Goal: Use online tool/utility: Utilize a website feature to perform a specific function

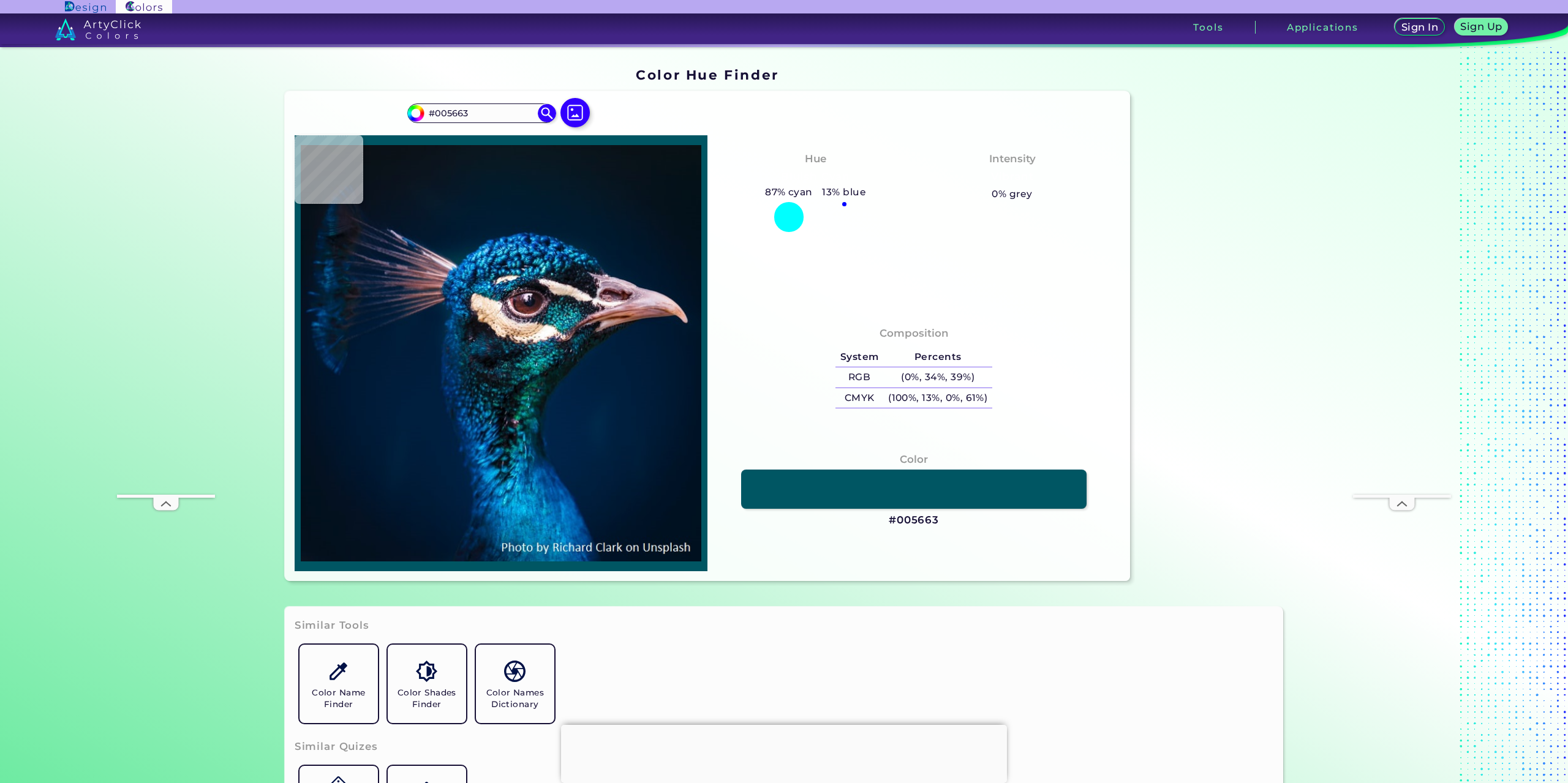
type input "#027982"
type input "#26a9af"
type input "#26A9AF"
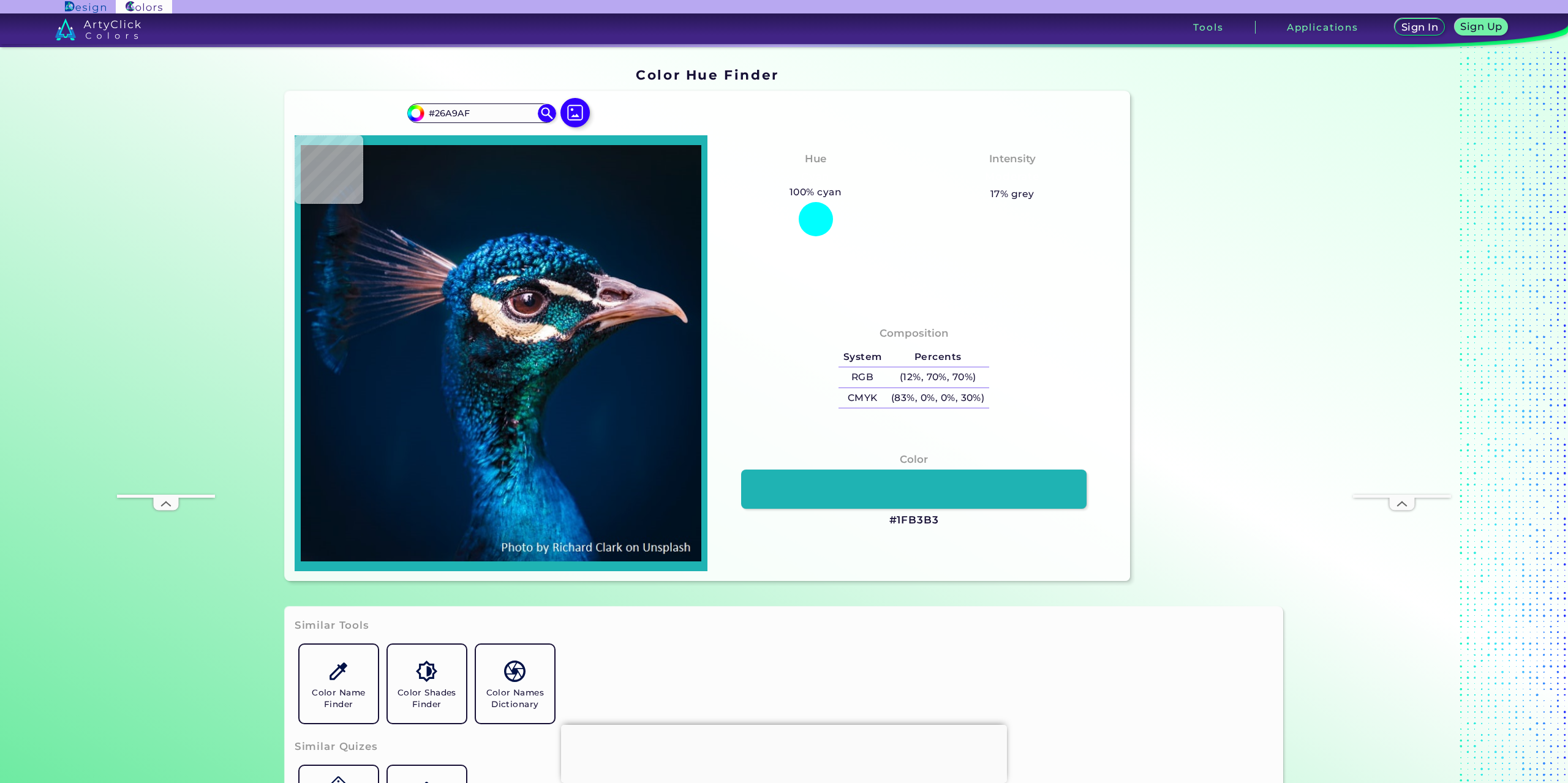
type input "#1fb3b3"
type input "#1FB3B3"
type input "#16b0af"
type input "#16B0AF"
type input "#018f8f"
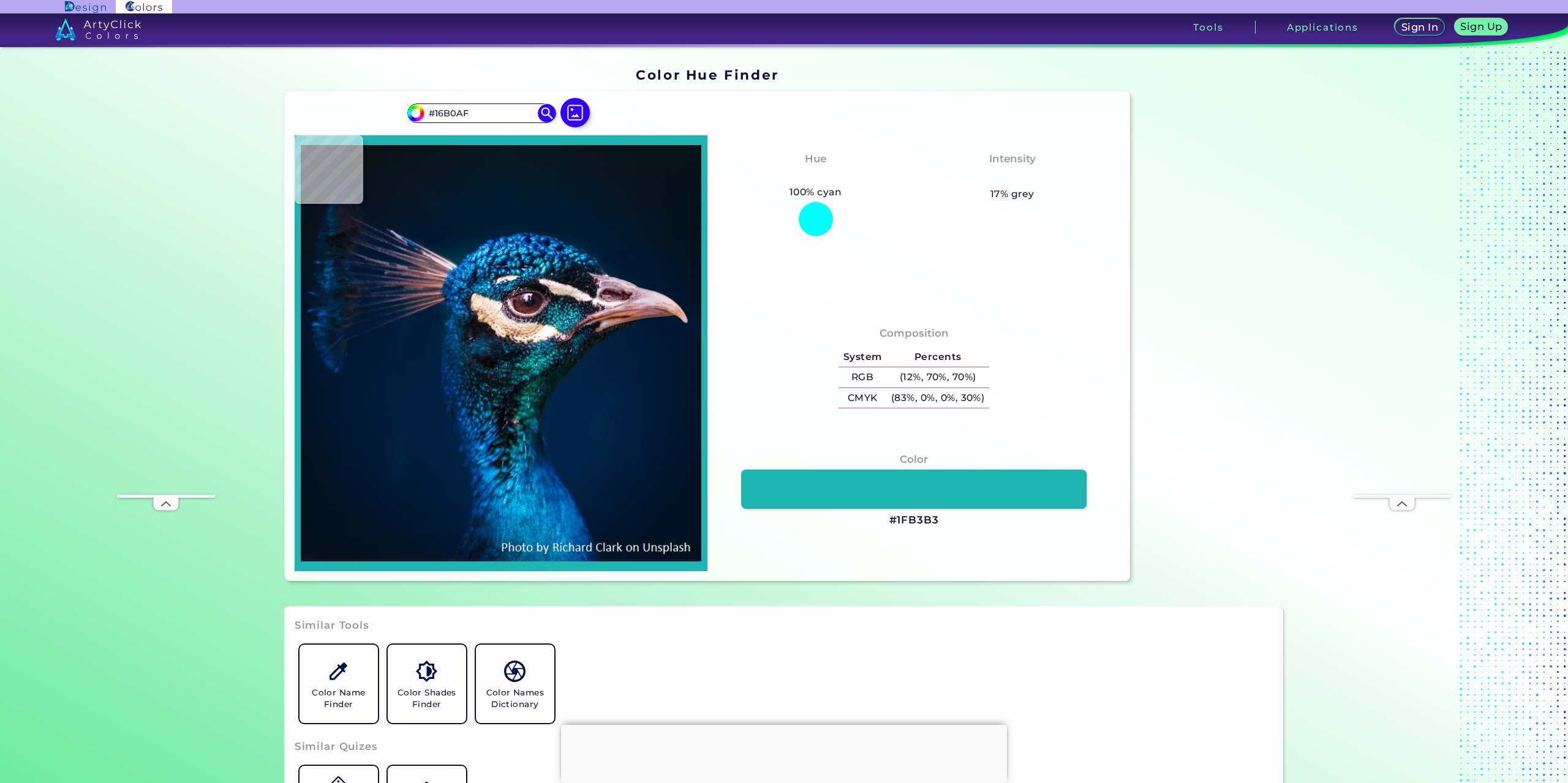
type input "#018F8F"
type input "#00898f"
type input "#00898F"
type input "#0ca0ab"
type input "#0CA0AB"
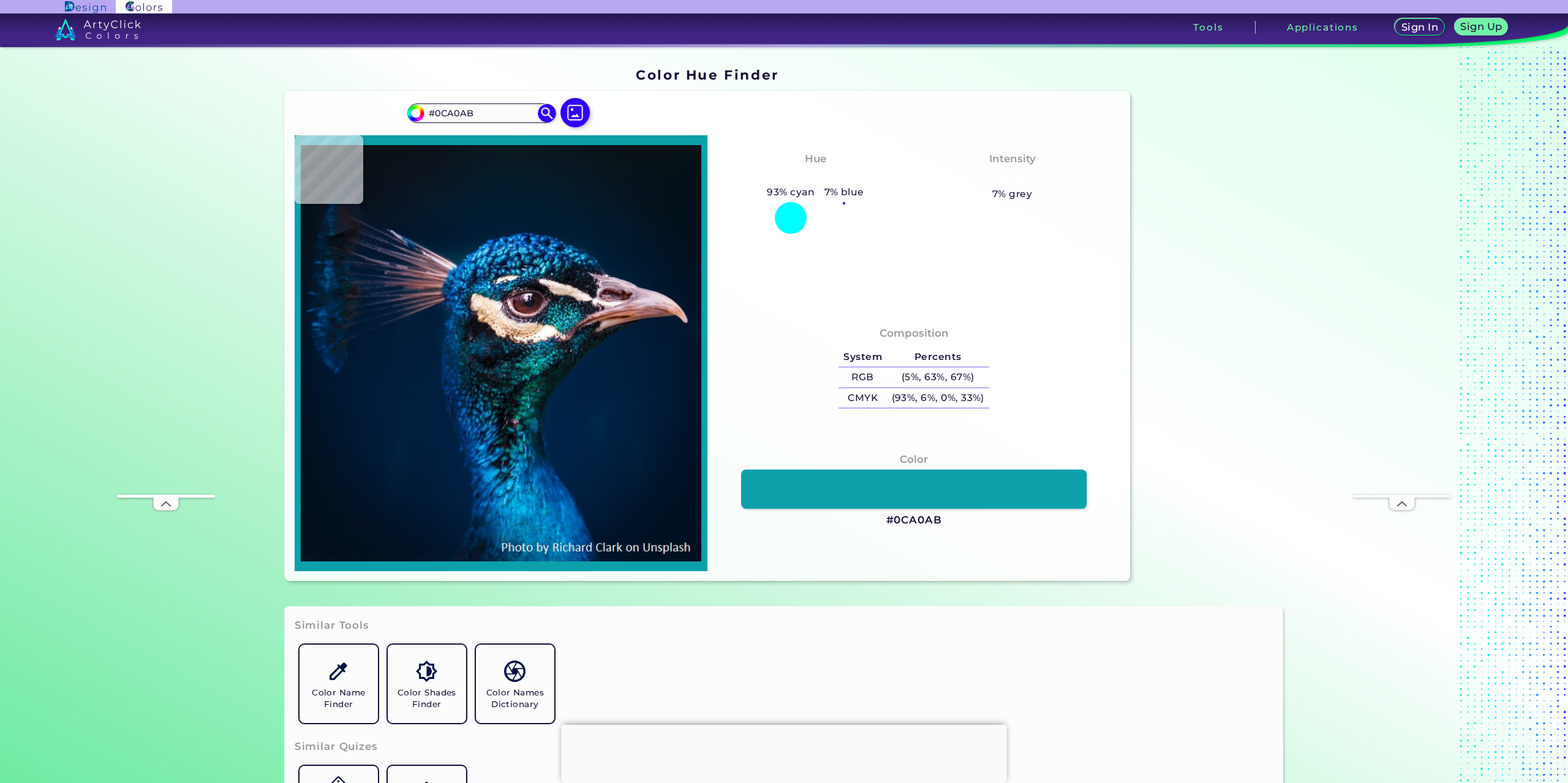
type input "#20b2c2"
type input "#20B2C2"
type input "#0ea3af"
type input "#0EA3AF"
type input "#059896"
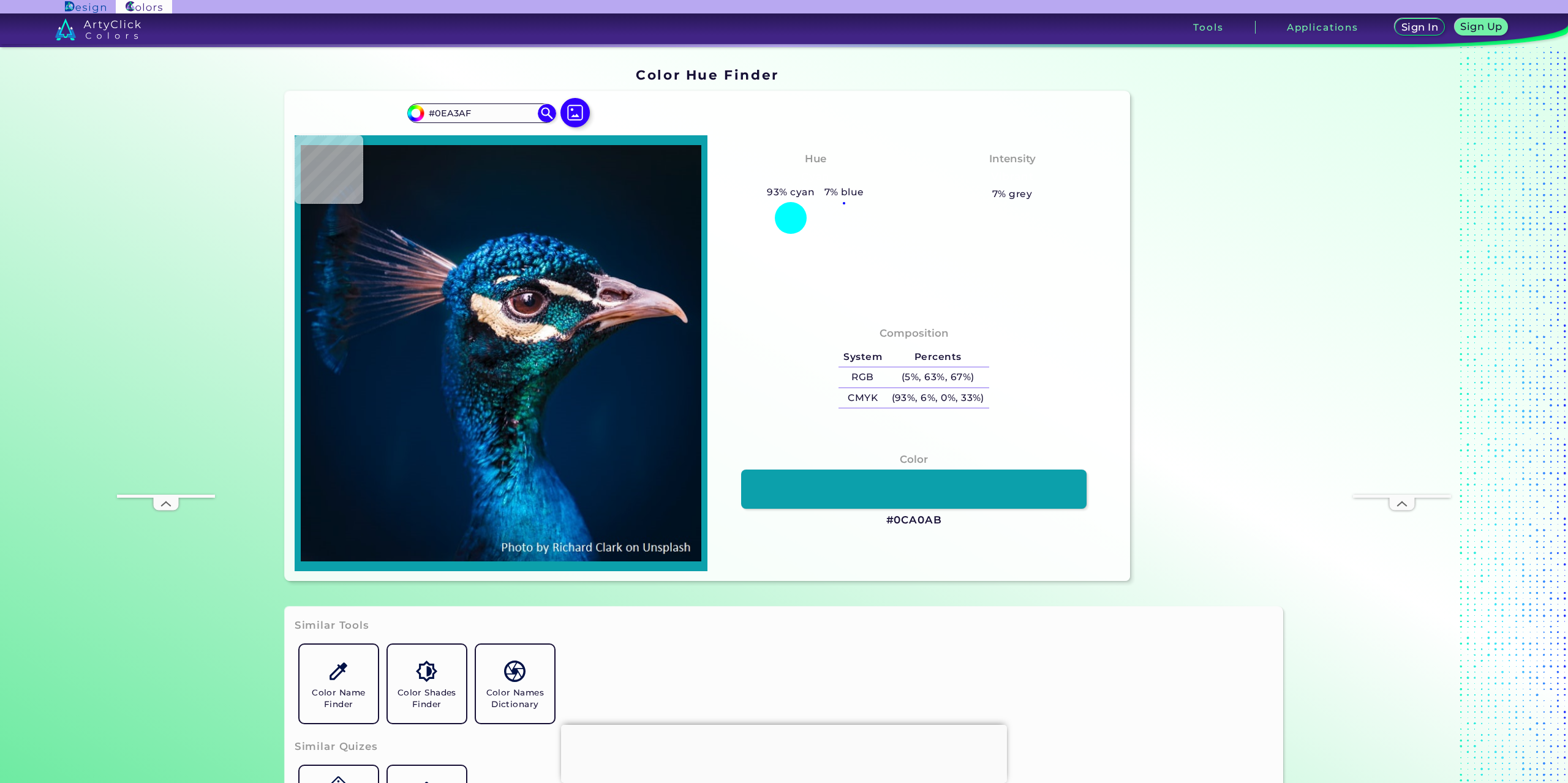
type input "#059896"
type input "#06898a"
type input "#06898A"
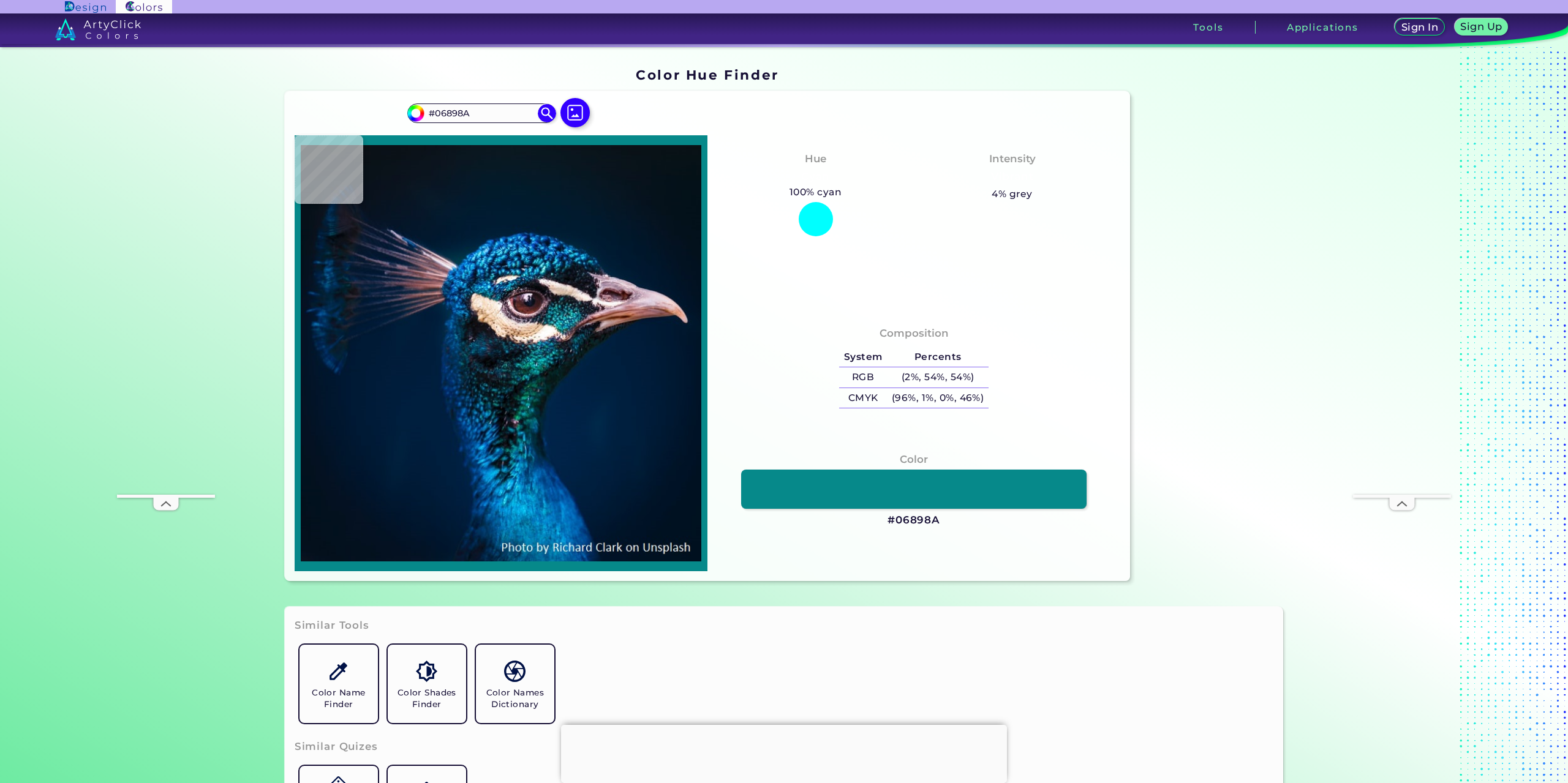
type input "#038f84"
type input "#038F84"
type input "#06897f"
type input "#06897F"
type input "#10a090"
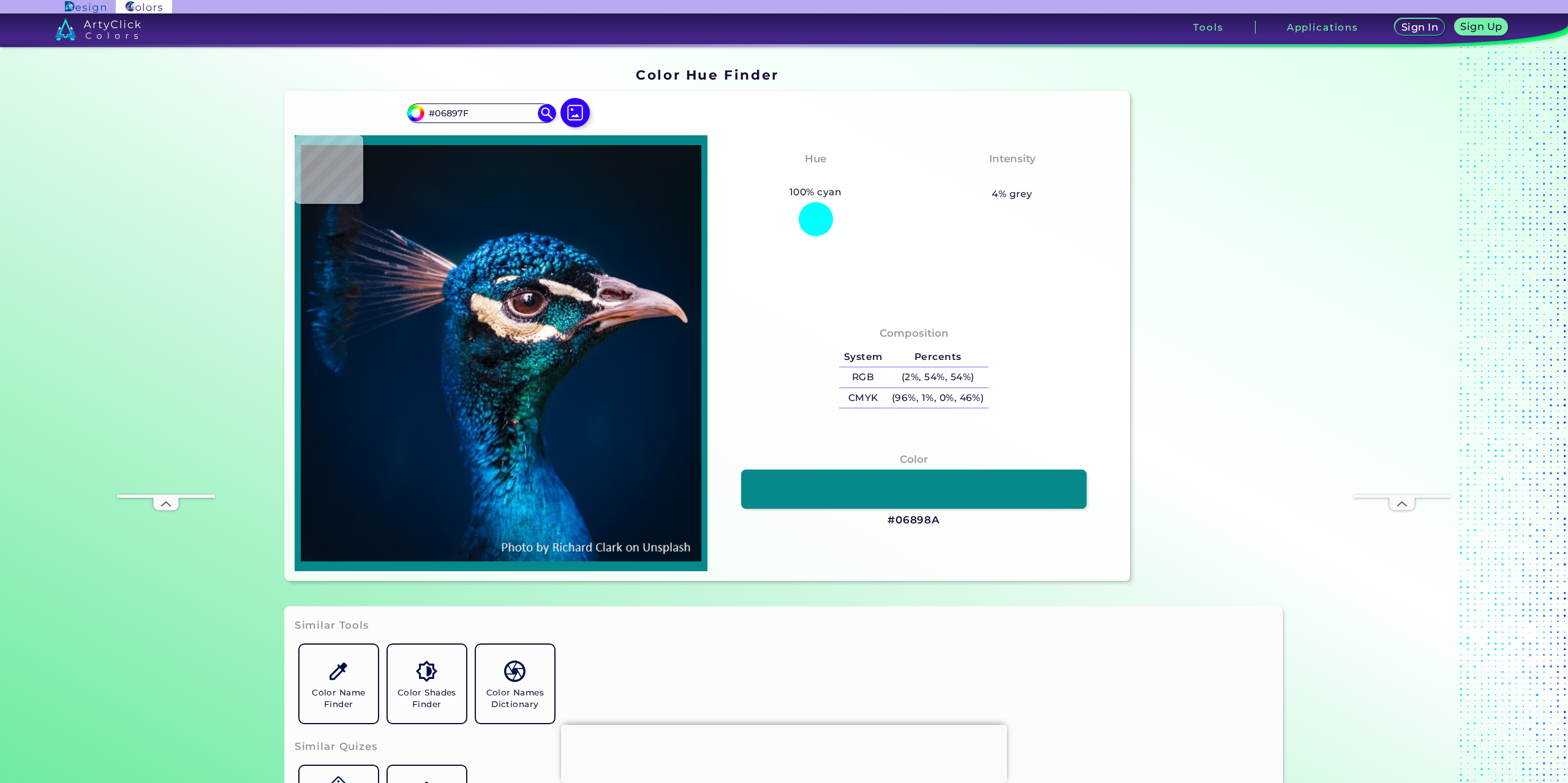
type input "#10A090"
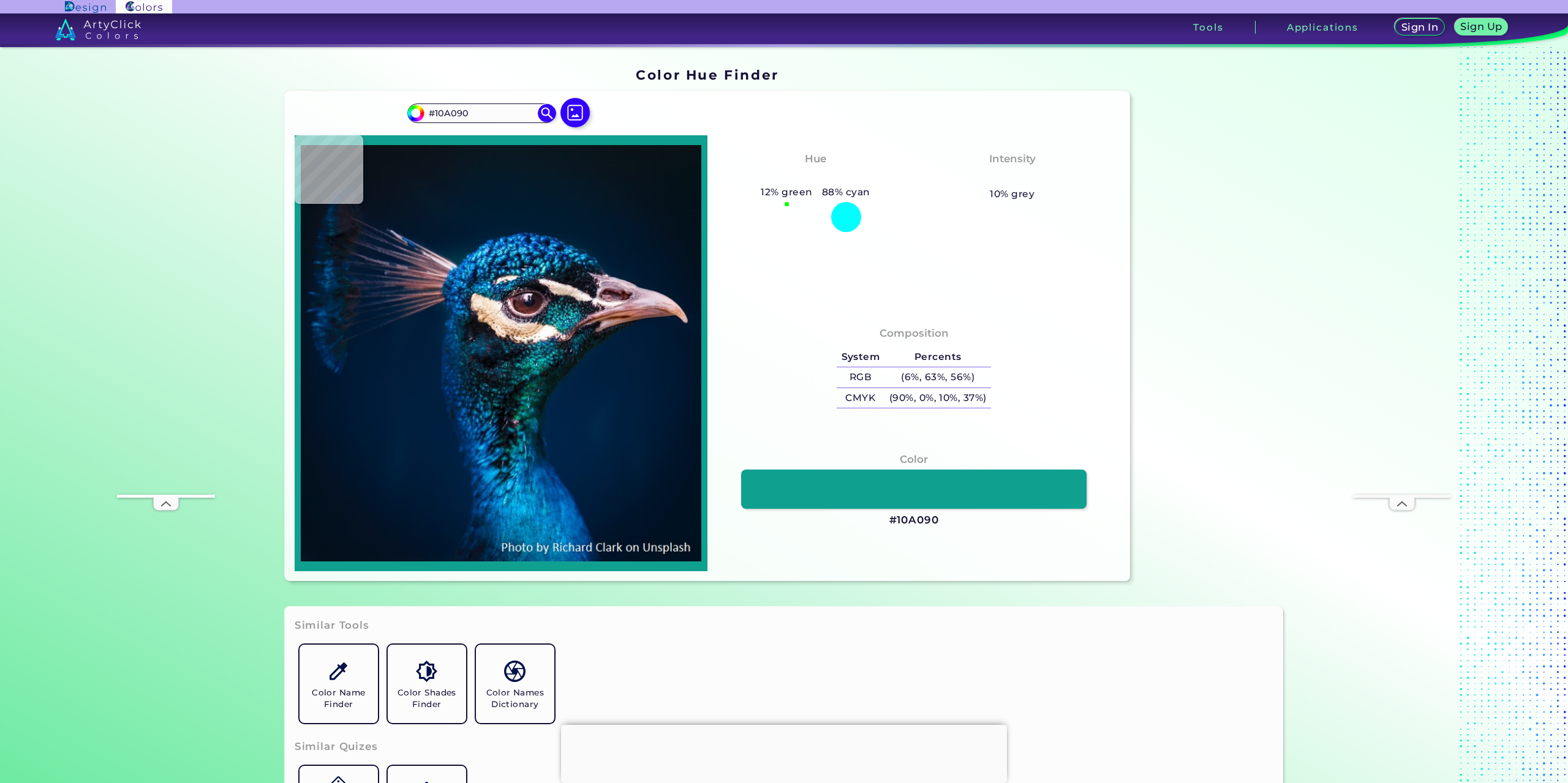
type input "#007a6a"
type input "#007A6A"
type input "#037e66"
type input "#037E66"
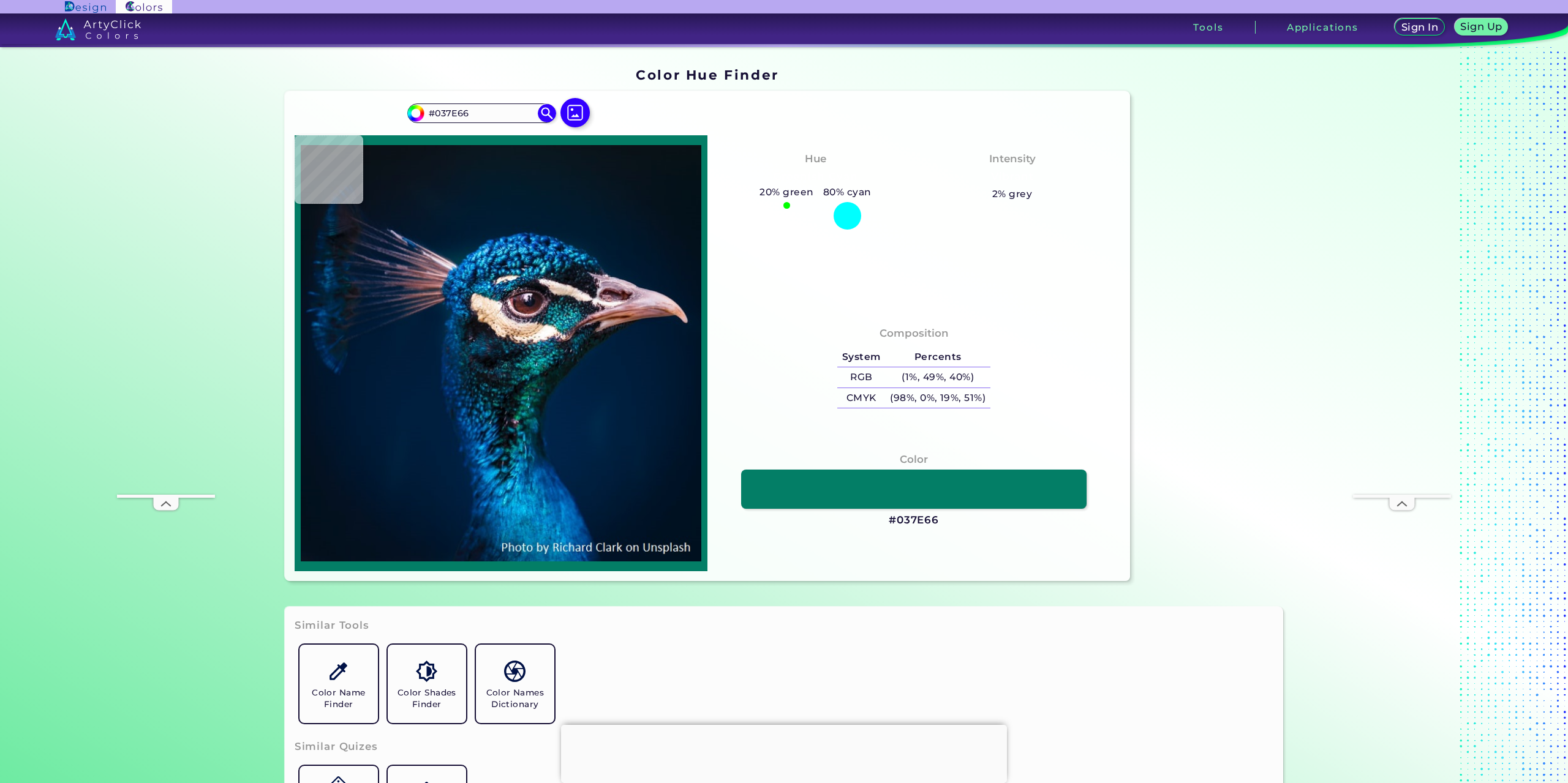
type input "#0f8f78"
type input "#0F8F78"
type input "#14a588"
type input "#14A588"
type input "#19a28e"
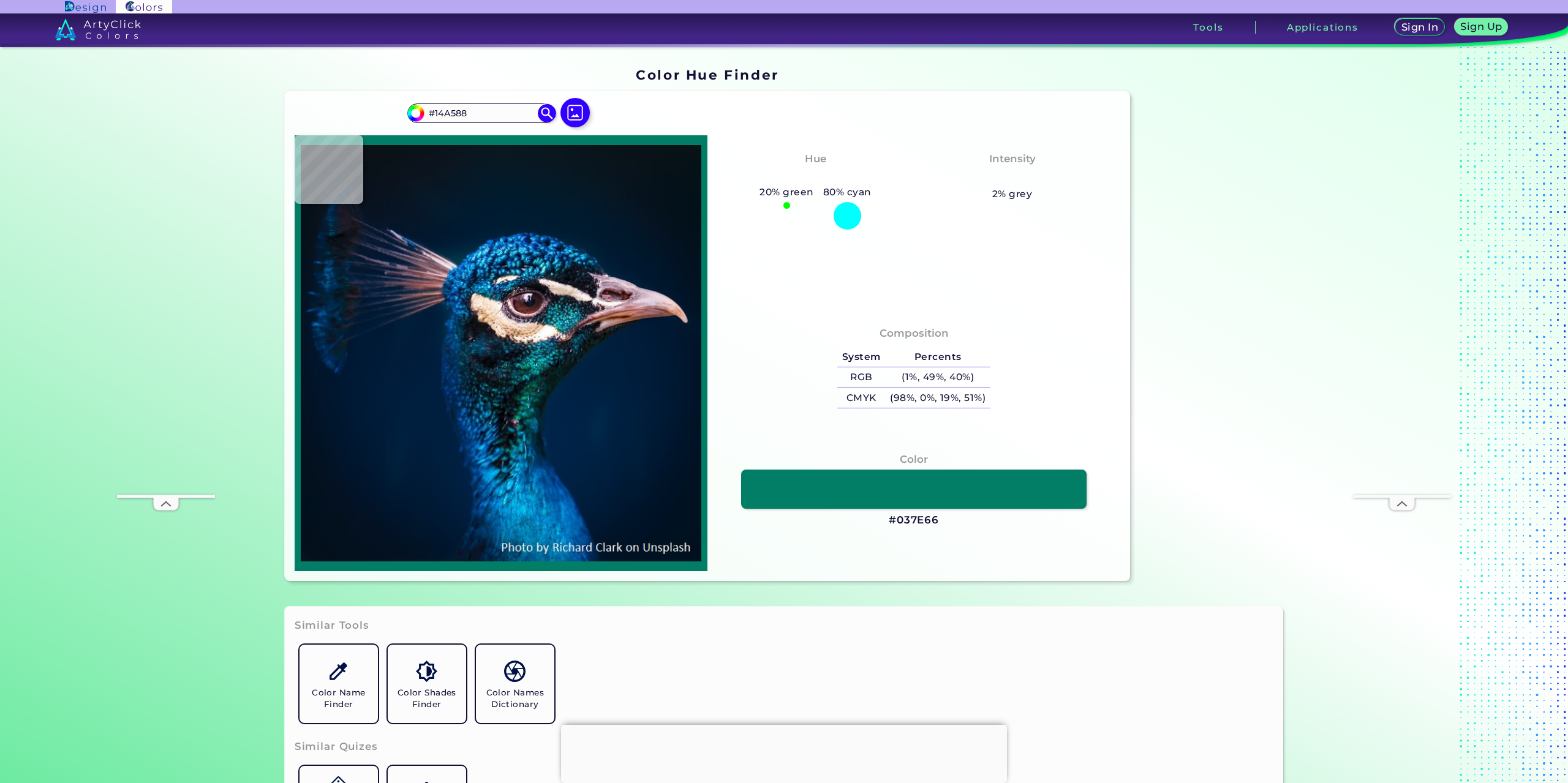
type input "#19A28E"
type input "#0f907c"
type input "#0F907C"
type input "#057466"
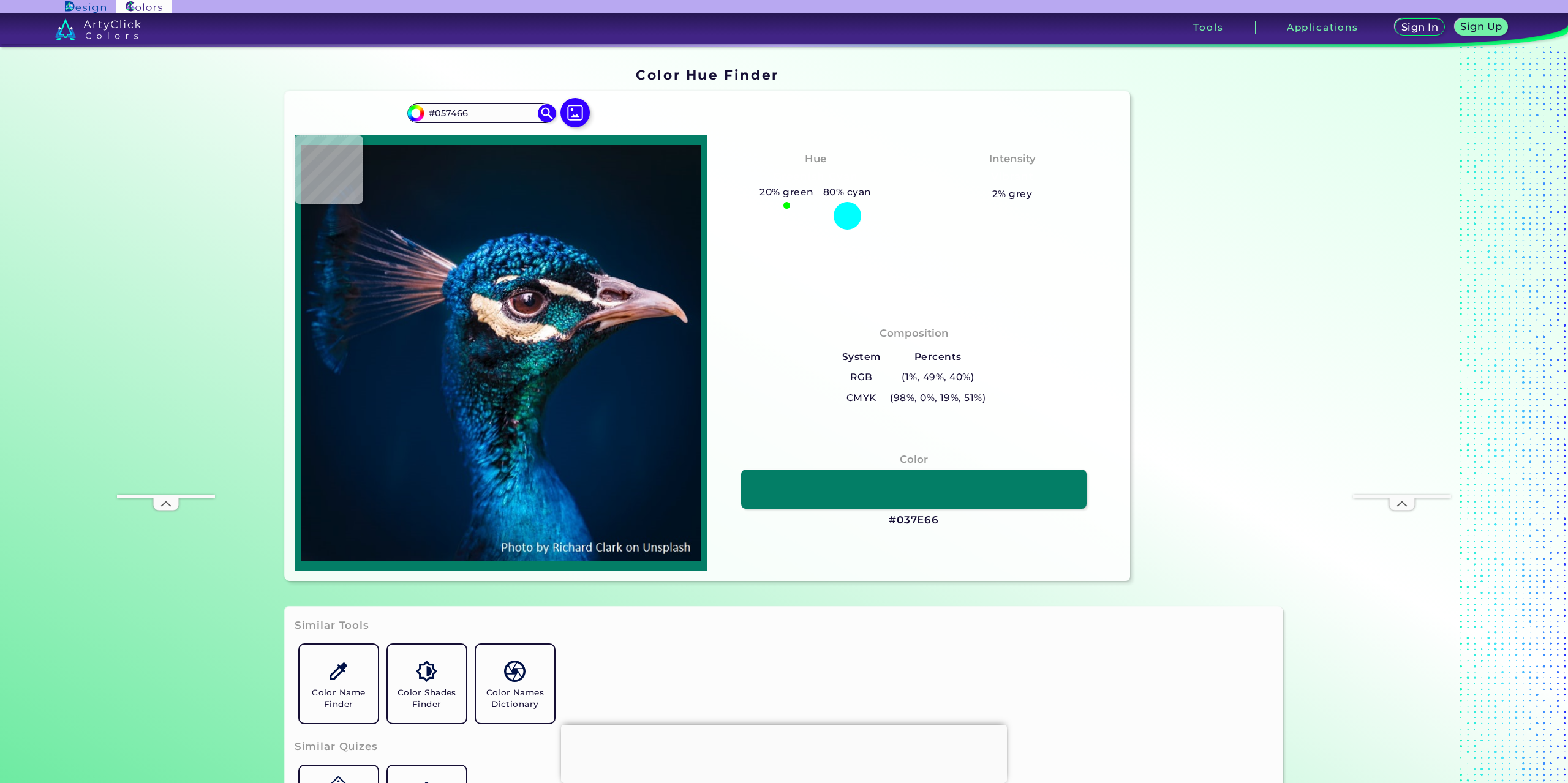
type input "#02655c"
type input "#02655C"
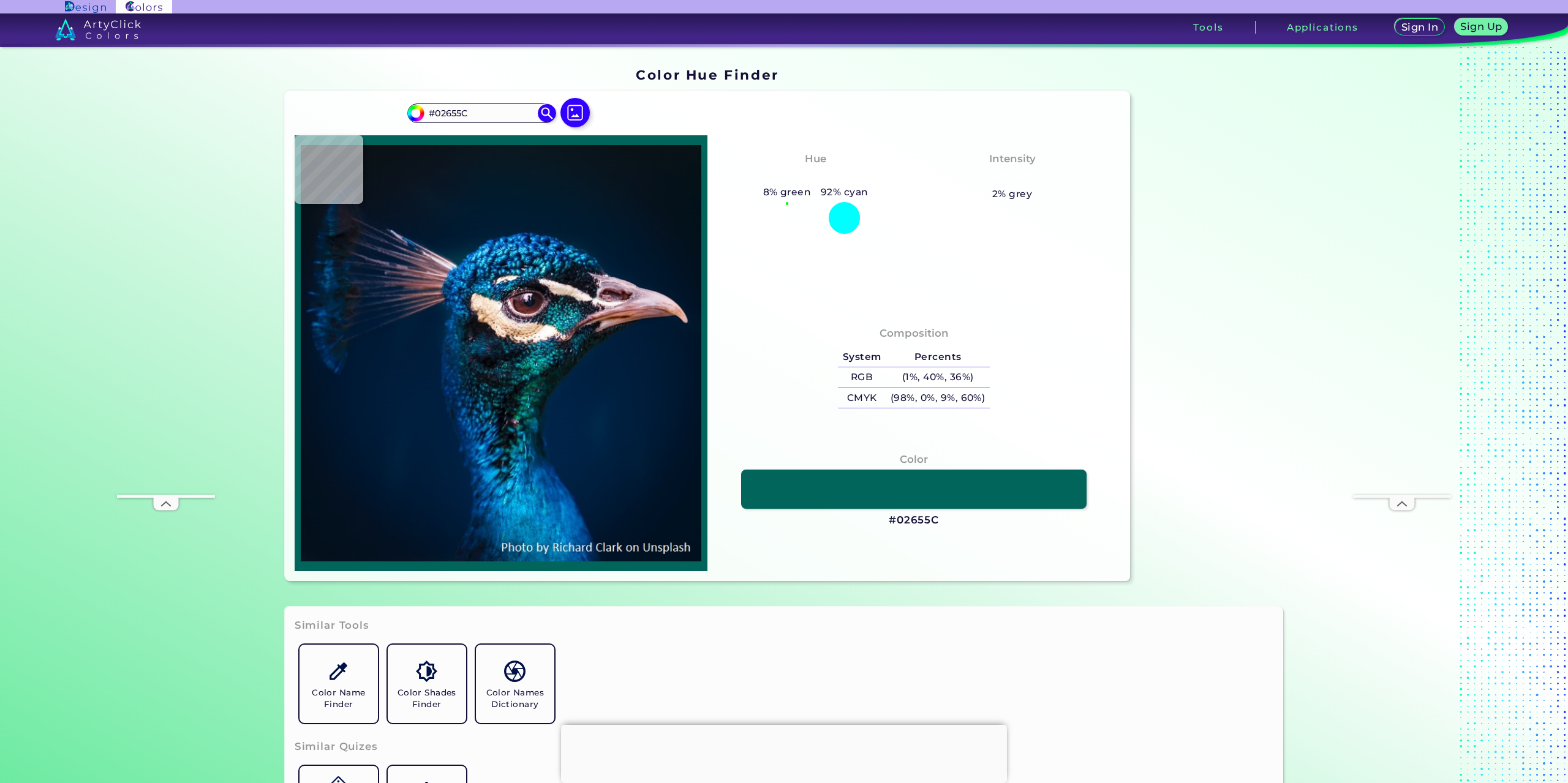
type input "#087b6b"
type input "#087B6B"
type input "#056b60"
type input "#056B60"
type input "#01574f"
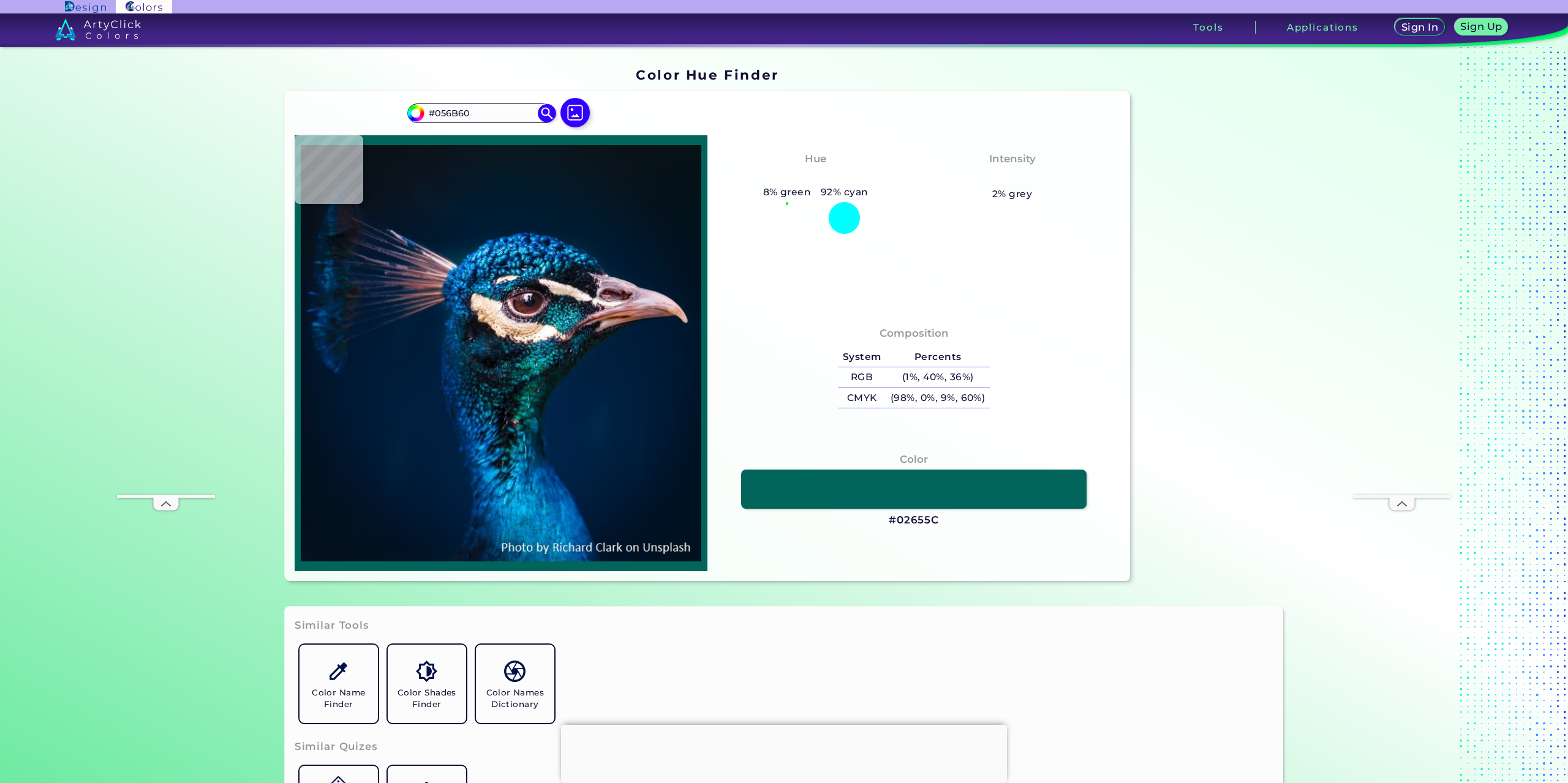
type input "#01574F"
type input "#02443f"
type input "#02443F"
type input "#063833"
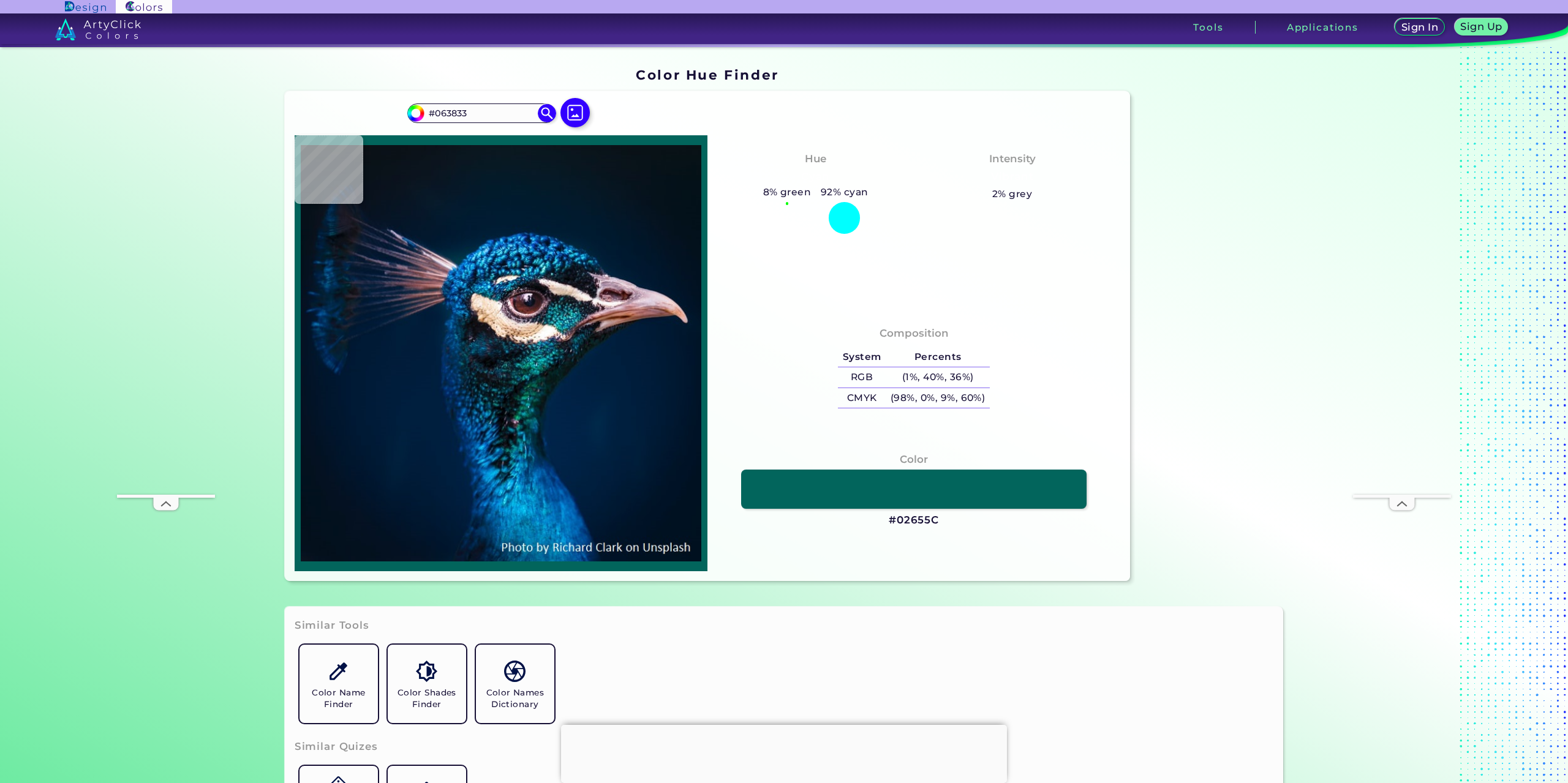
type input "#04312a"
type input "#04312A"
type input "#04231e"
type input "#04231E"
type input "#05372e"
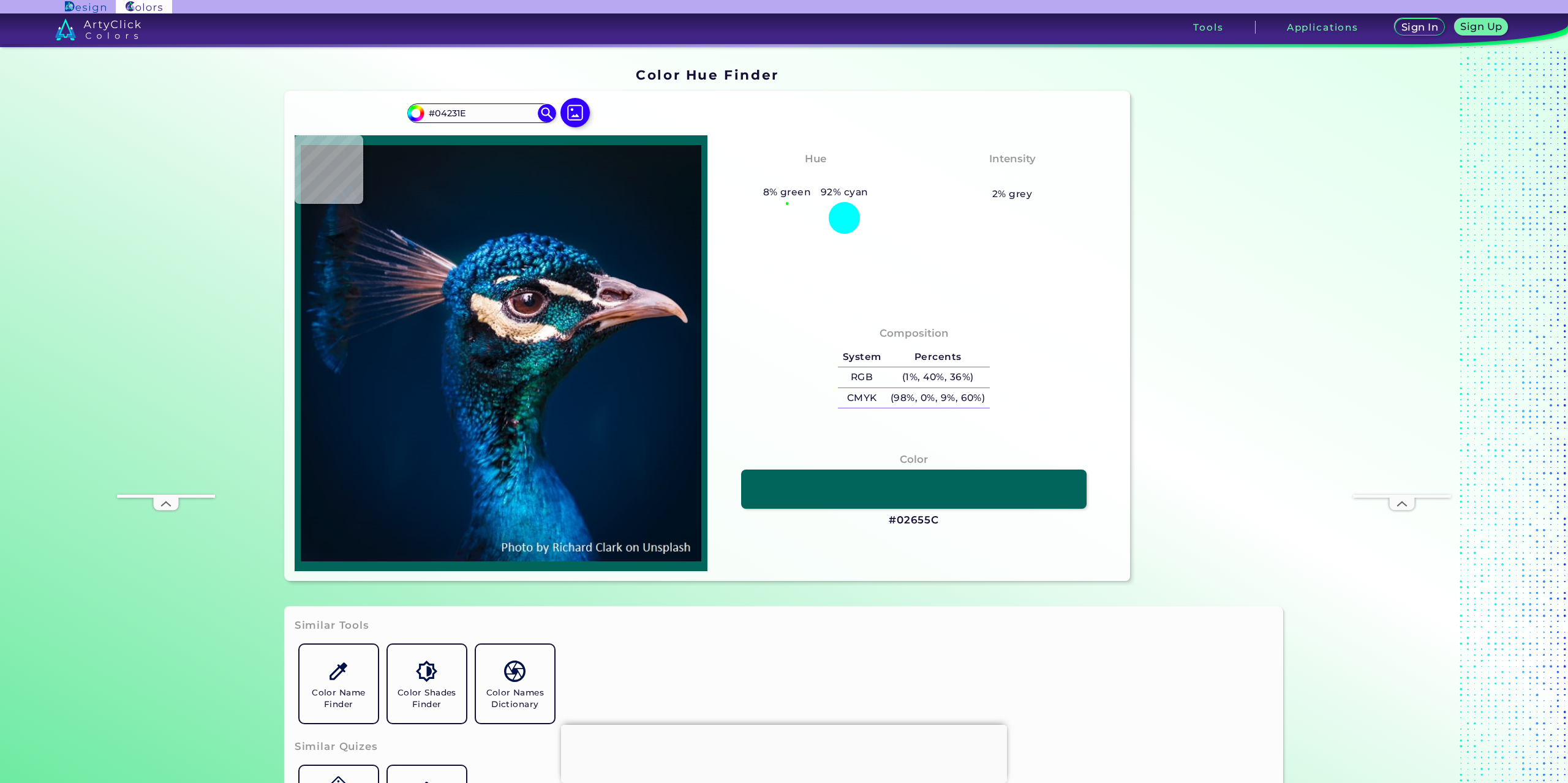
type input "#05372E"
type input "#074239"
type input "#0a4943"
type input "#0A4943"
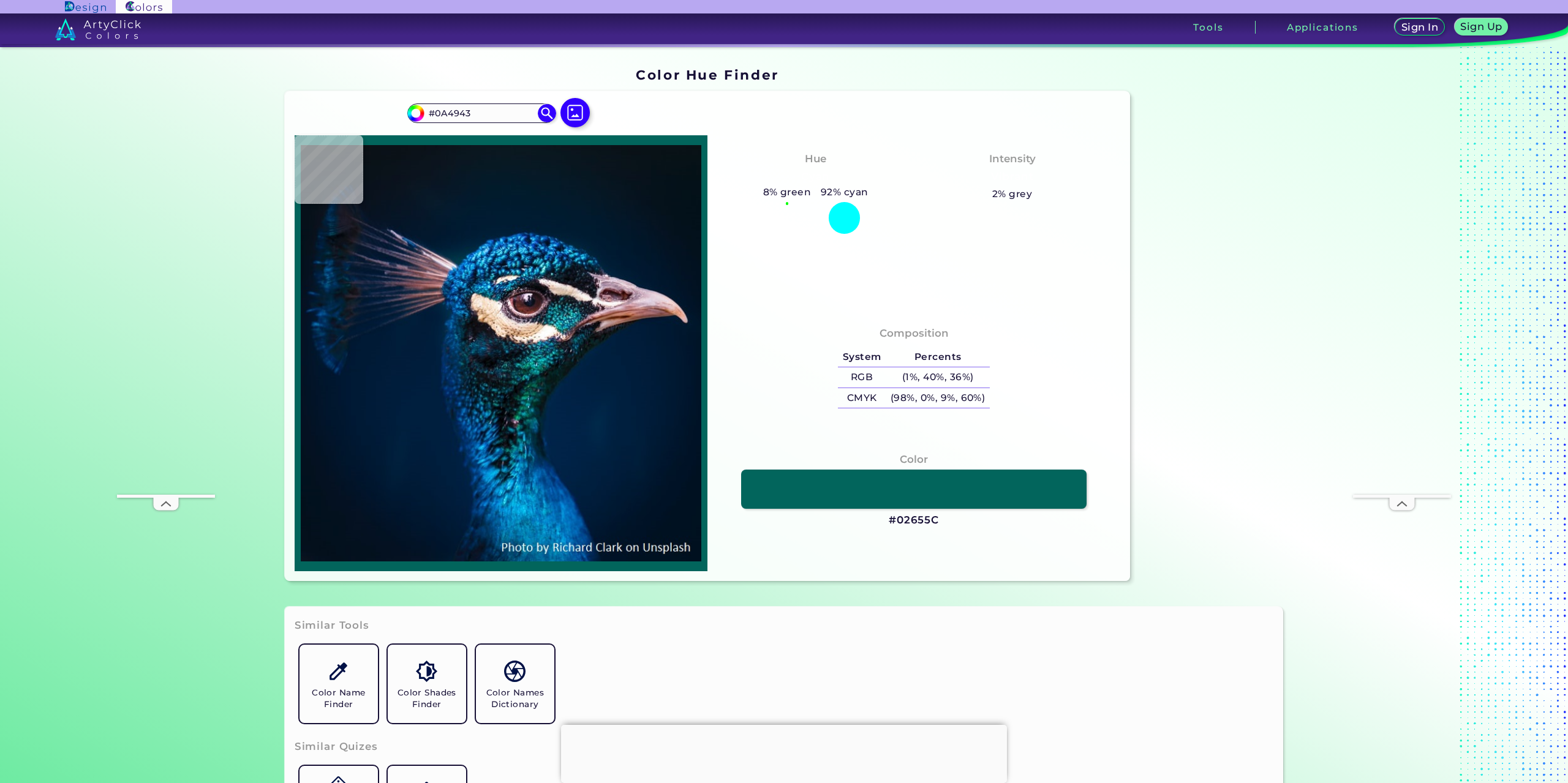
type input "#06453d"
type input "#06453D"
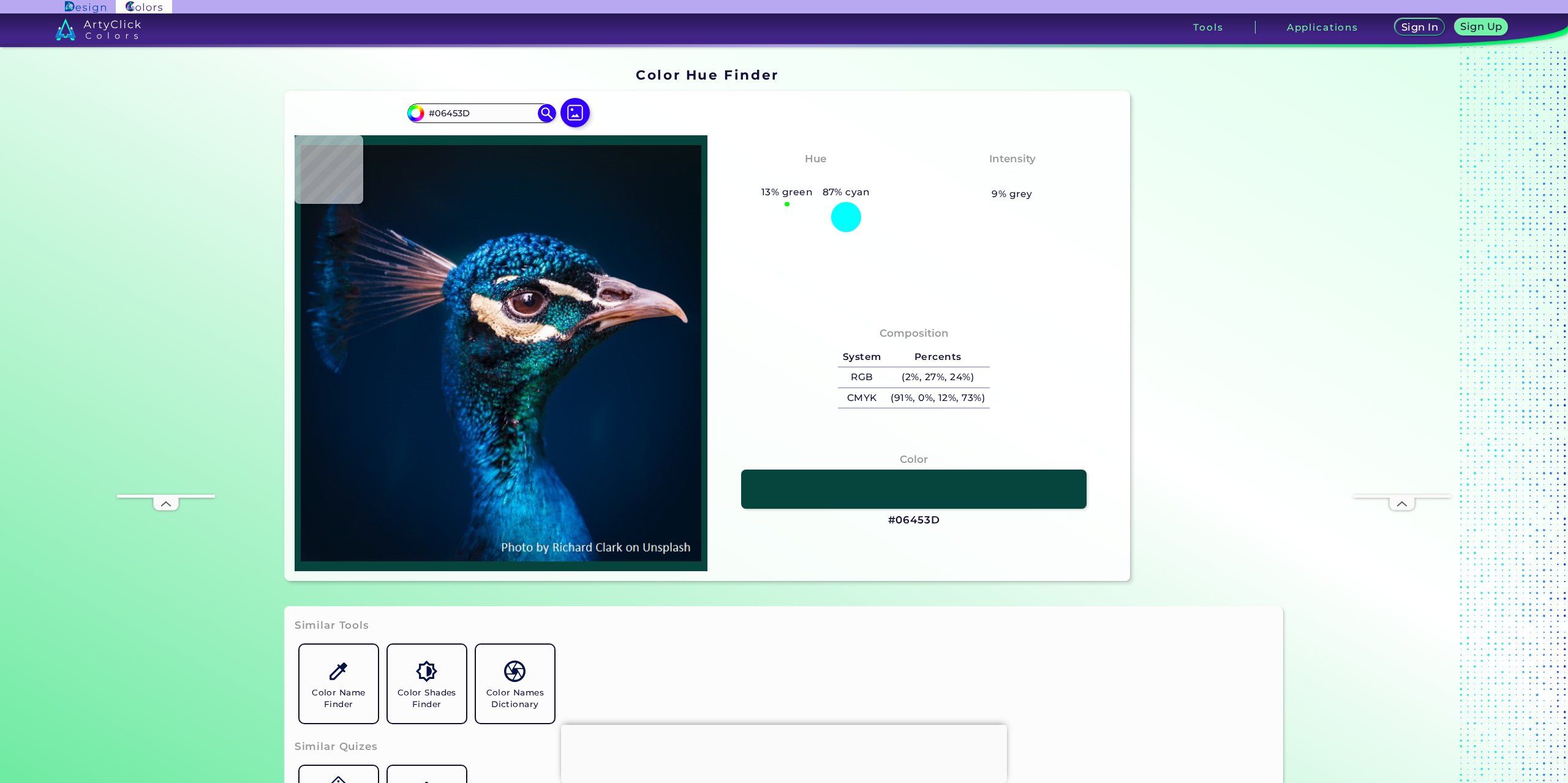
type input "#00413d"
type input "#00413D"
type input "#105556"
type input "#2f848c"
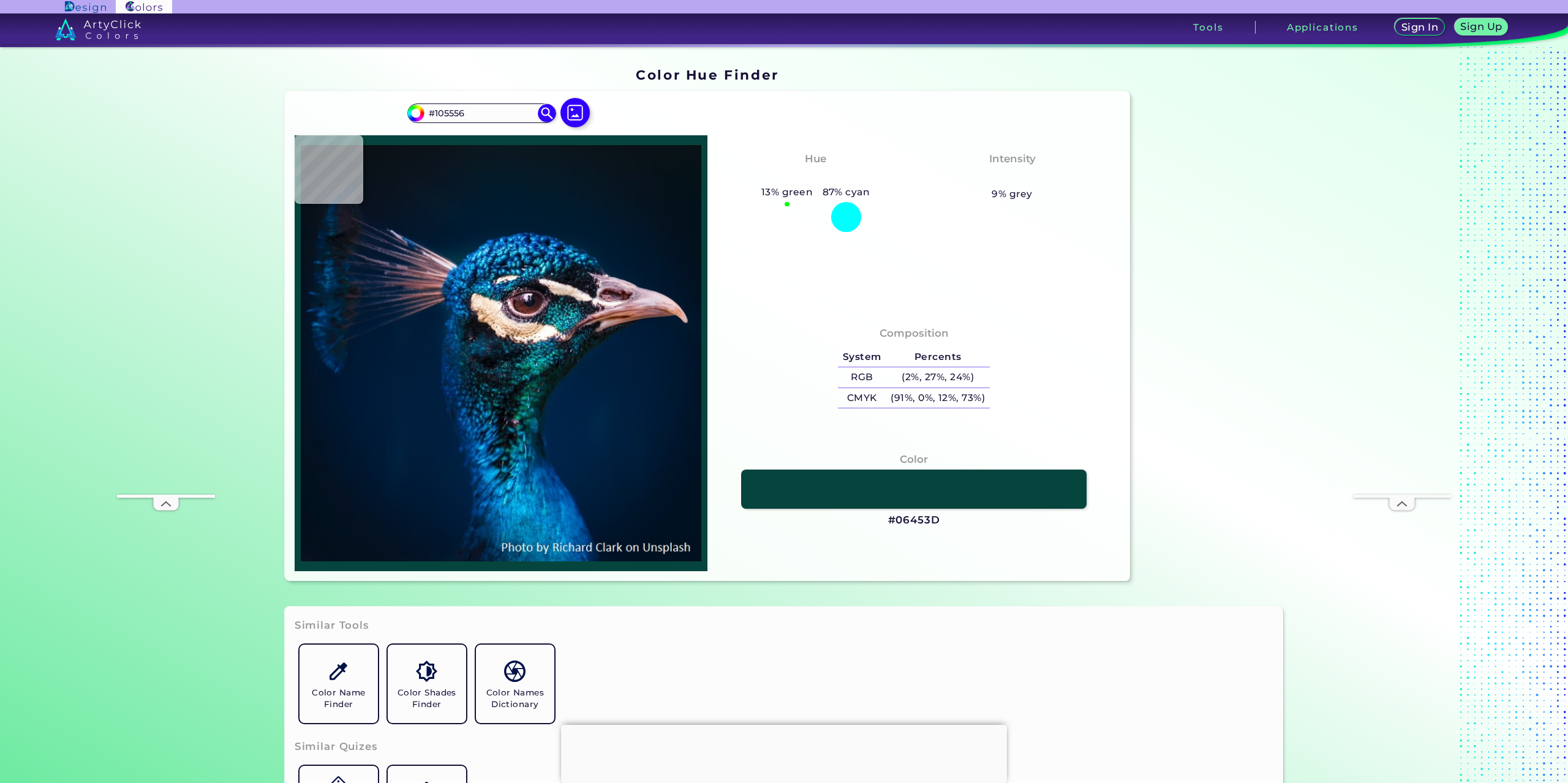
type input "#2F848C"
type input "#28818d"
type input "#28818D"
type input "#188089"
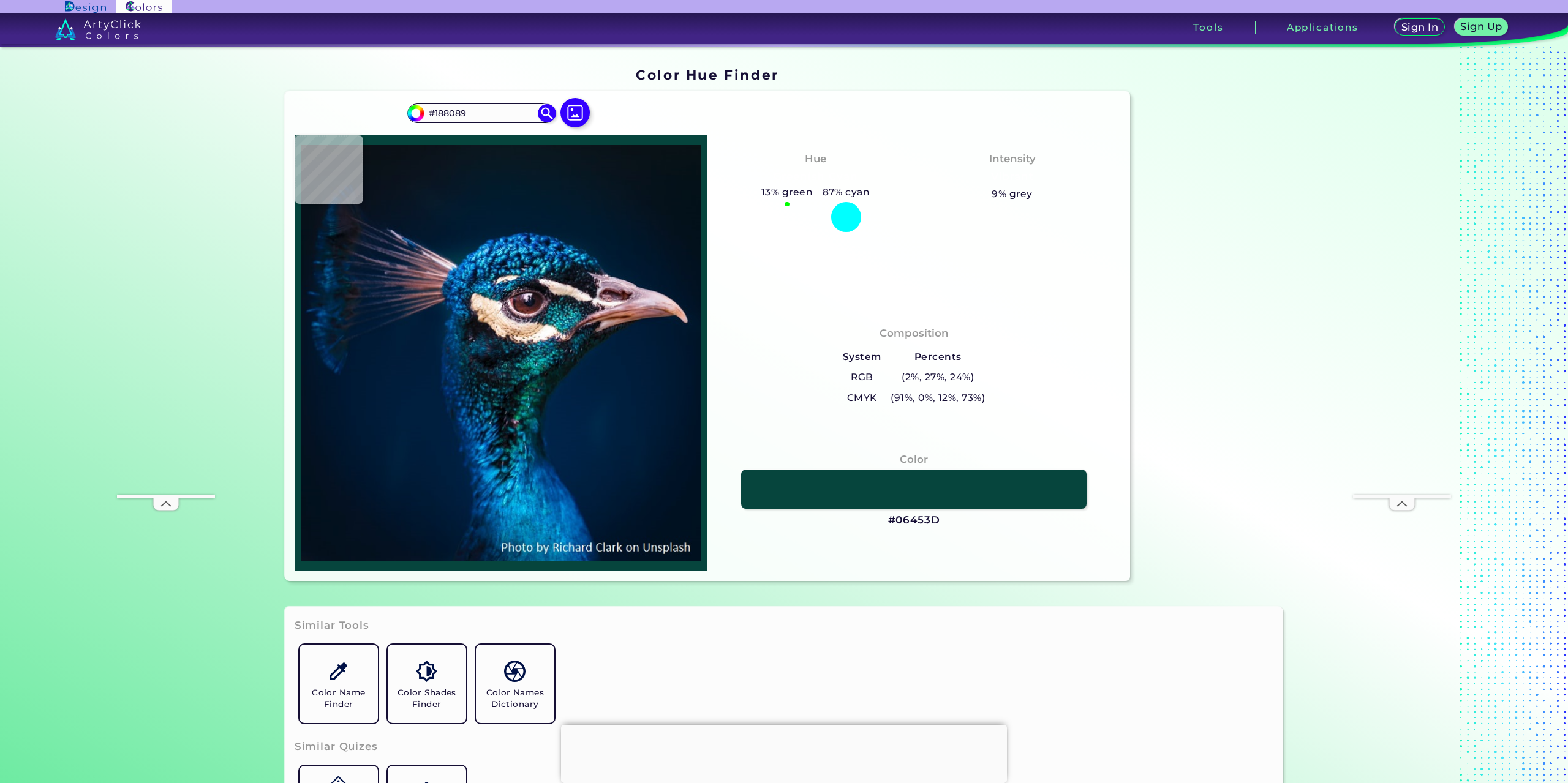
type input "#08797c"
type input "#08797C"
type input "#09827d"
type input "#09827D"
type input "#27a897"
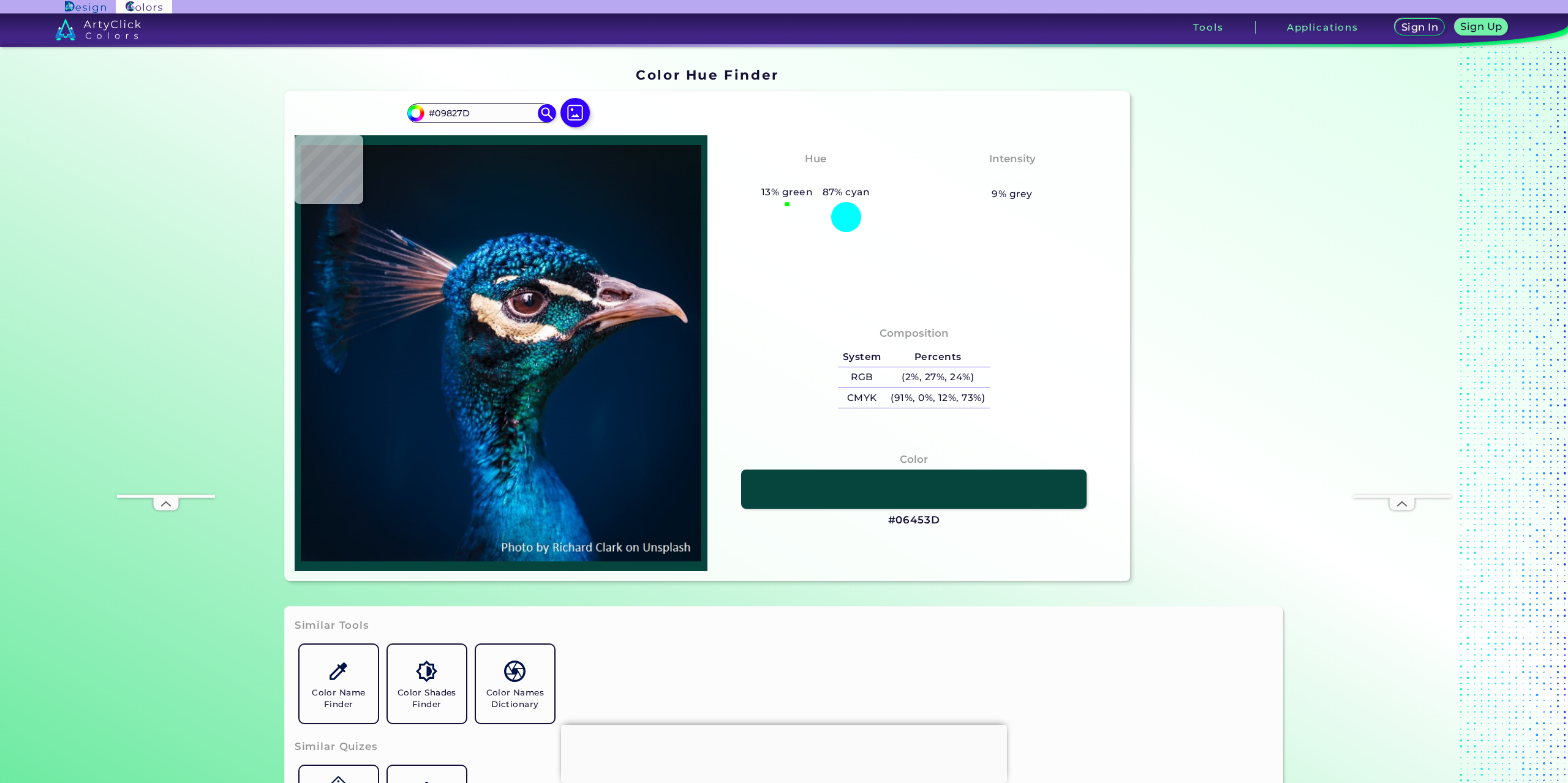
type input "#27A897"
type input "#2ca392"
type input "#2CA392"
type input "#1e7e72"
type input "#1E7E72"
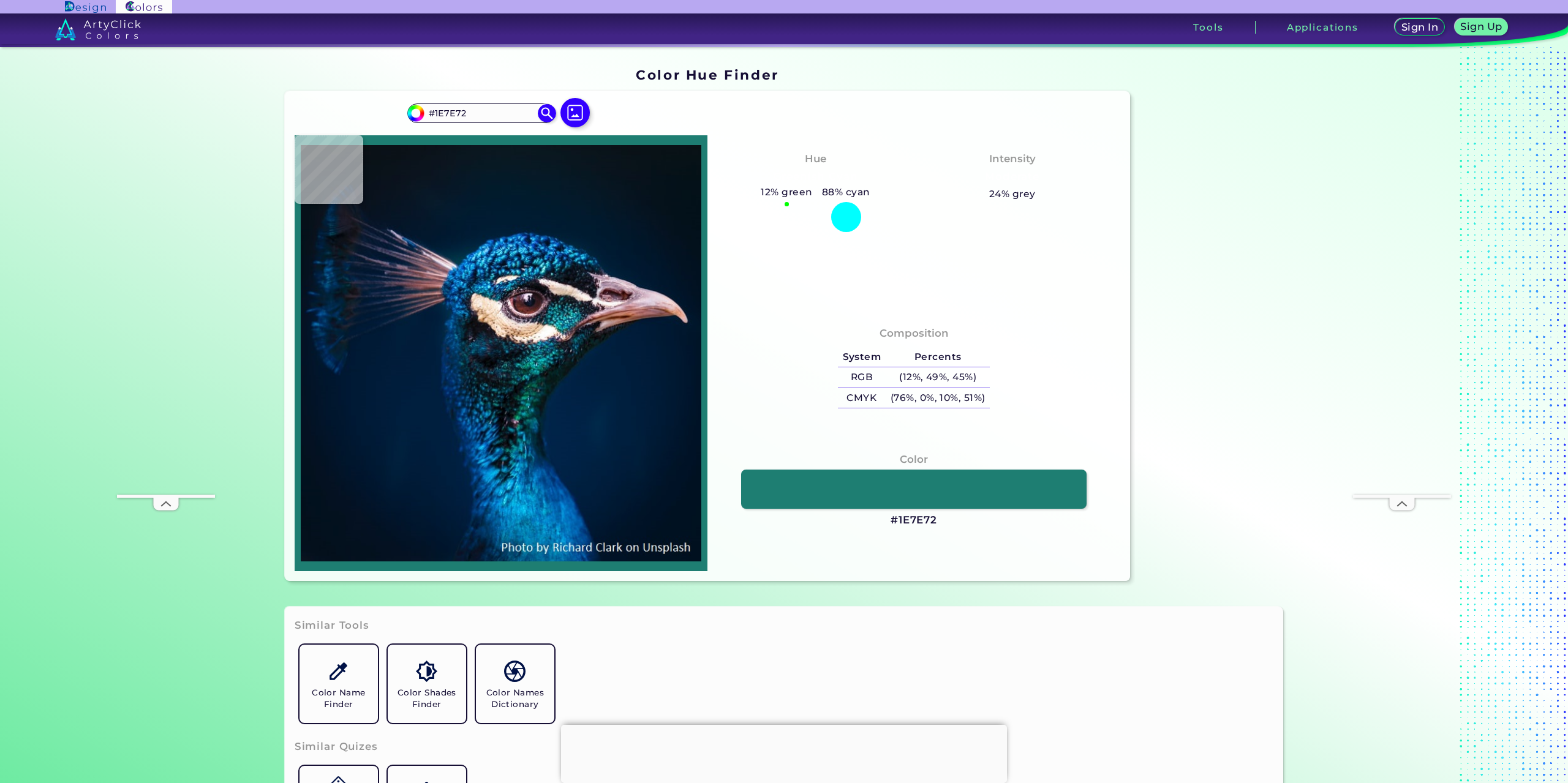
type input "#0d4d48"
type input "#0D4D48"
type input "#001b1e"
type input "#001B1E"
type input "#01141b"
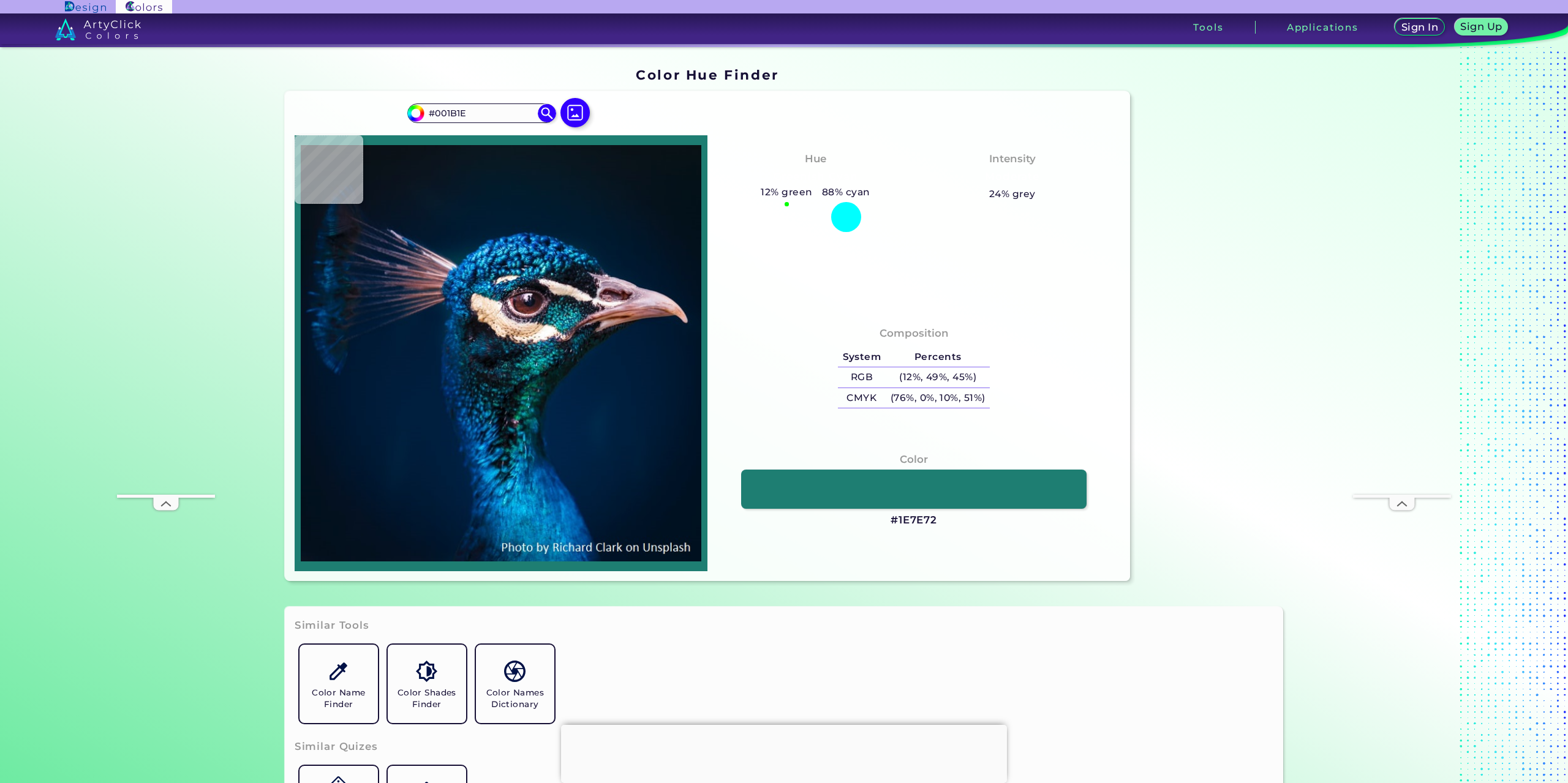
type input "#01141B"
type input "#030b11"
type input "#030B11"
type input "#0b0b10"
type input "#0B0B10"
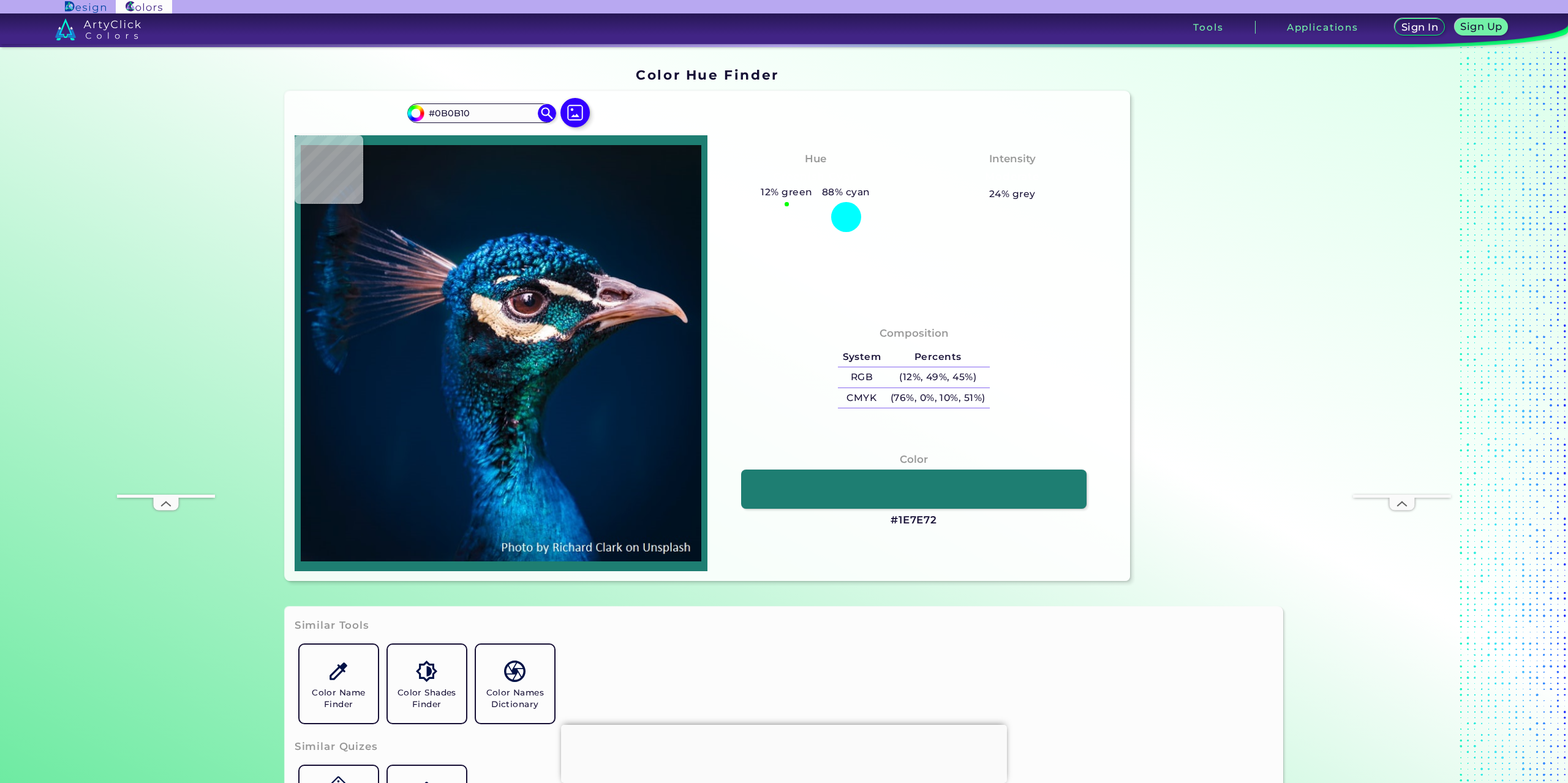
type input "#110d11"
type input "#110D11"
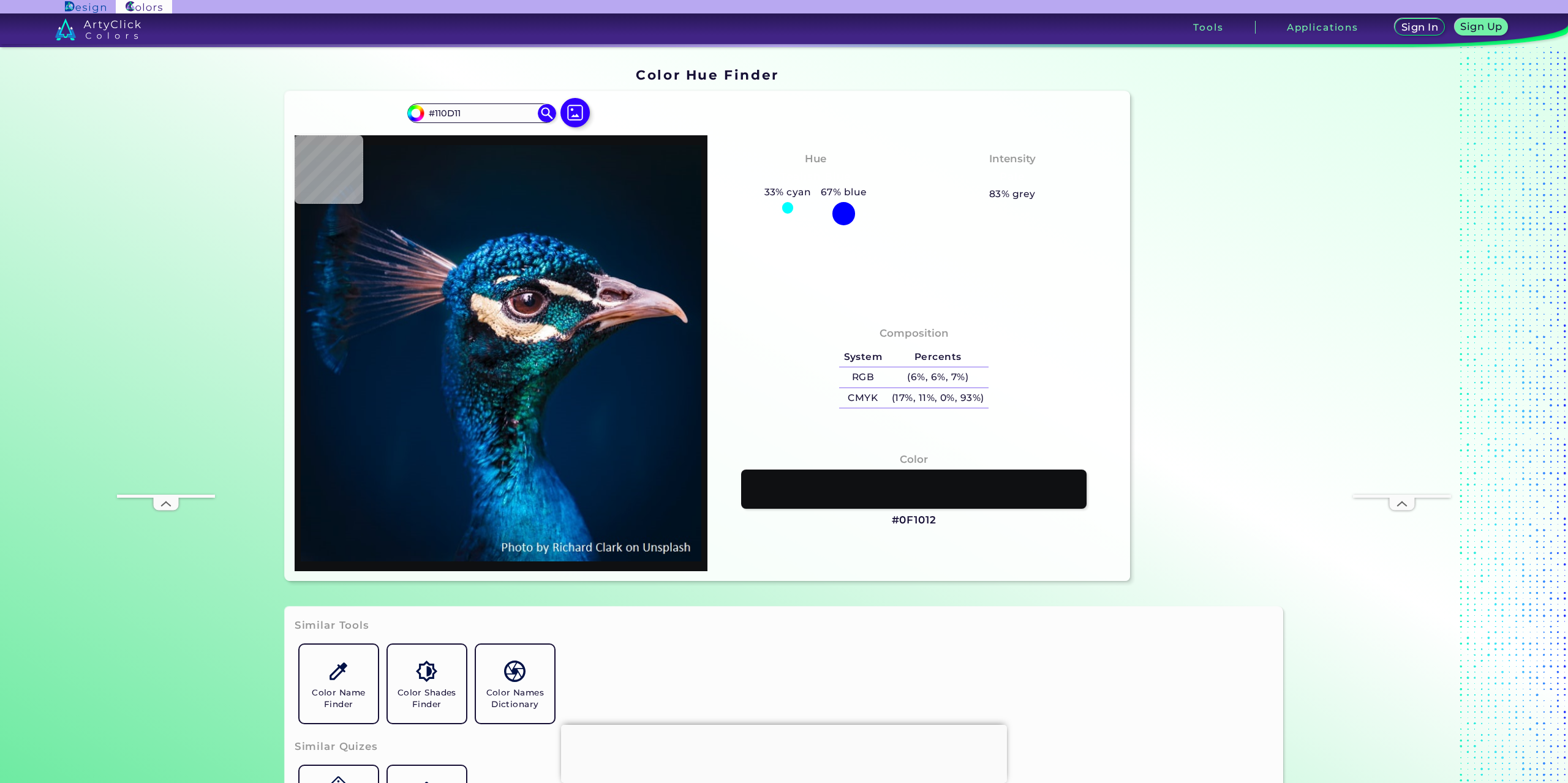
type input "#0f1012"
type input "#0F1012"
type input "#0b1413"
type input "#0B1413"
type input "#0a1818"
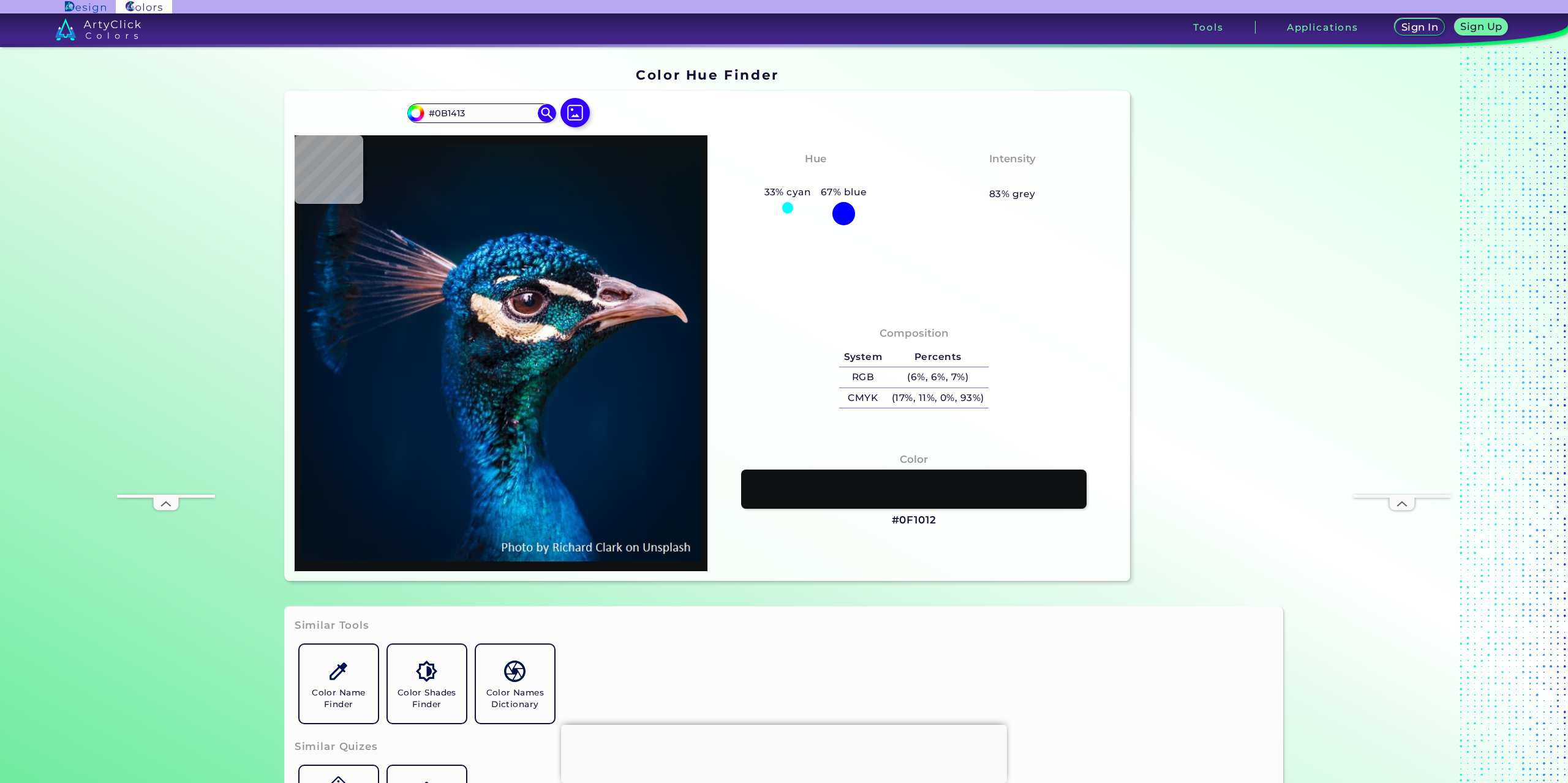
type input "#0A1818"
type input "#0e1e1e"
type input "#0E1E1E"
type input "#051618"
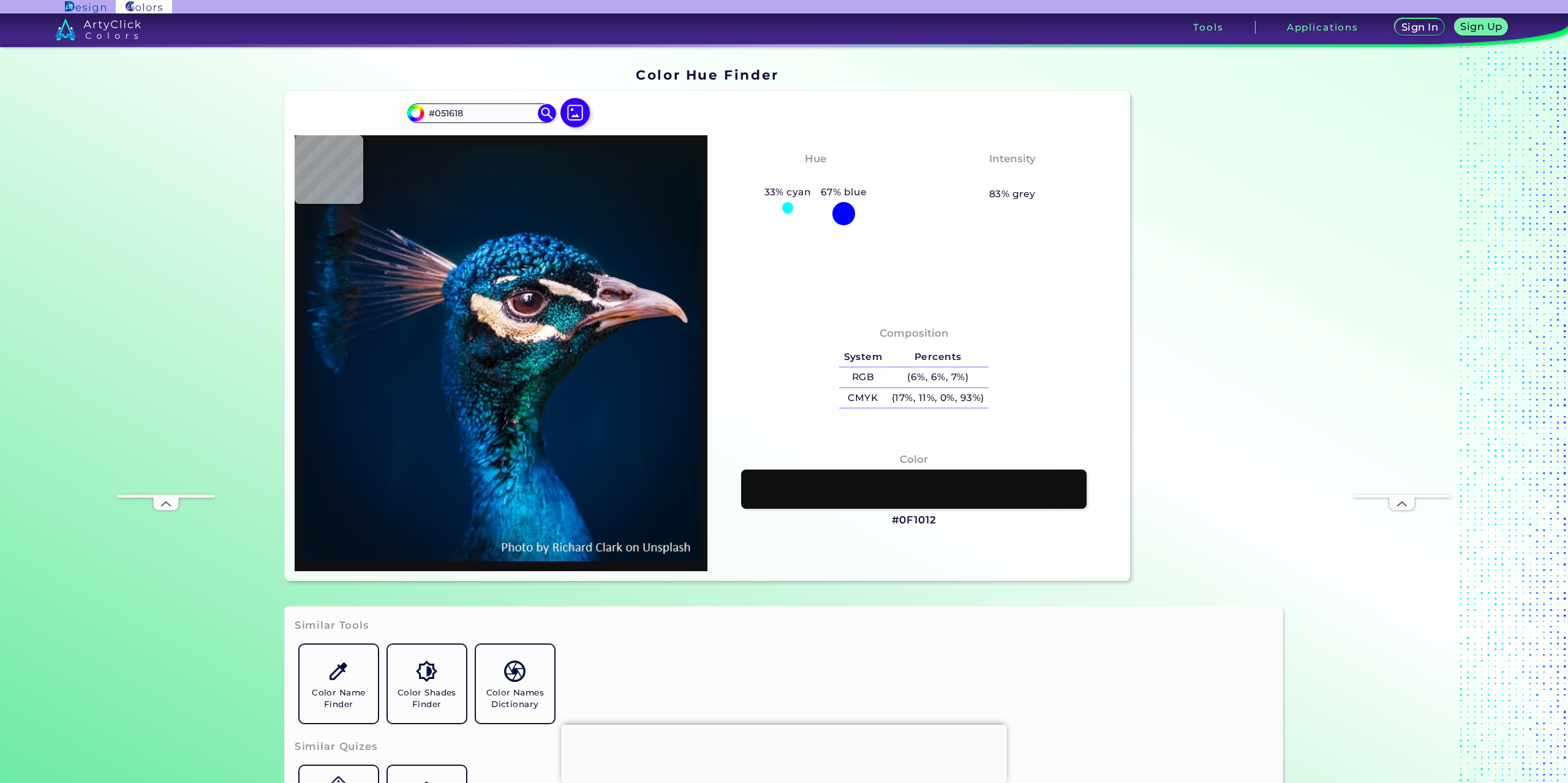
type input "#03151b"
type input "#03151B"
type input "#00141a"
type input "#00141A"
type input "#001a23"
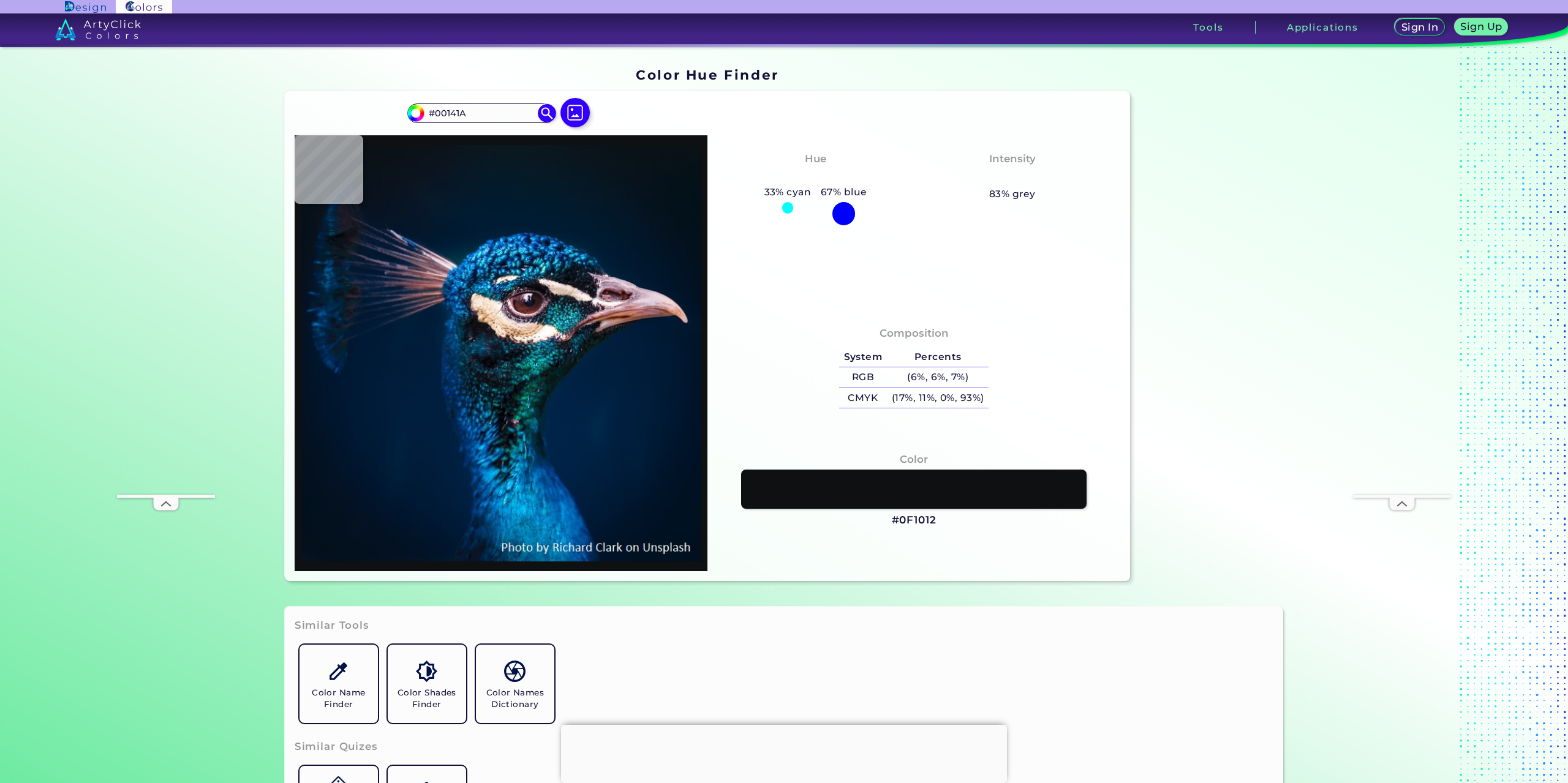
type input "#001A23"
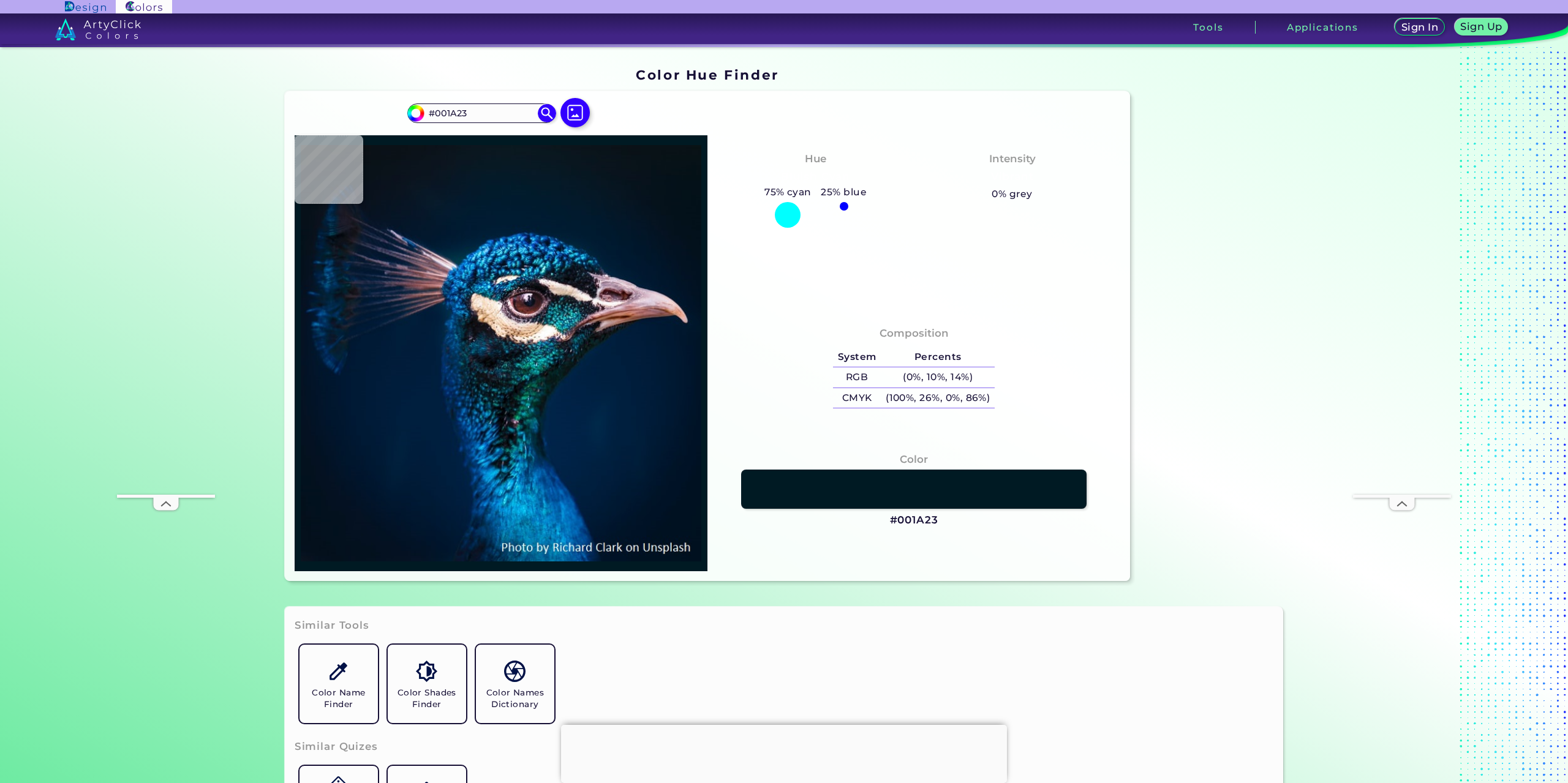
type input "#072330"
type input "#092839"
type input "#0a3344"
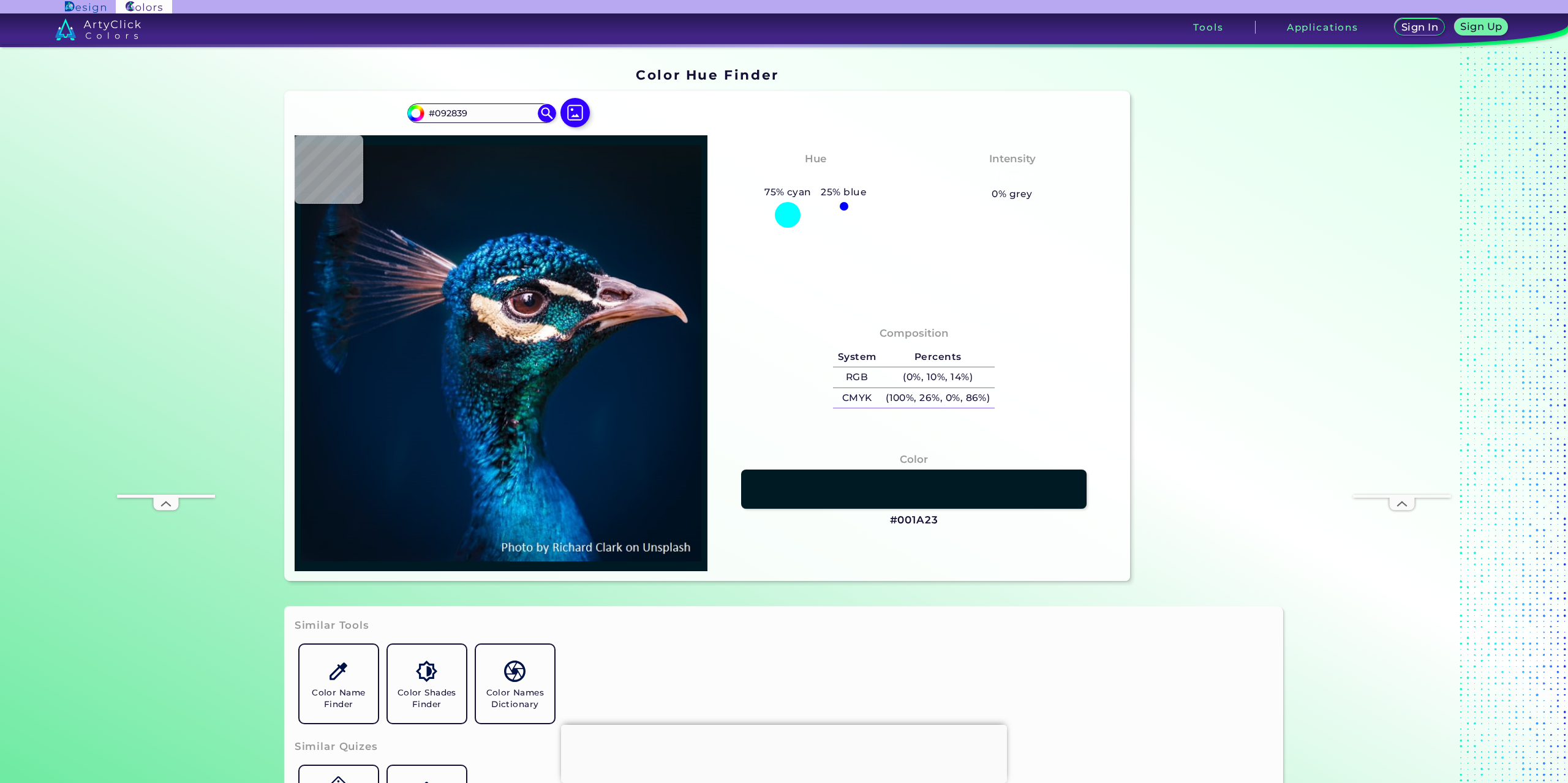
type input "#0A3344"
type input "#094451"
type input "#064952"
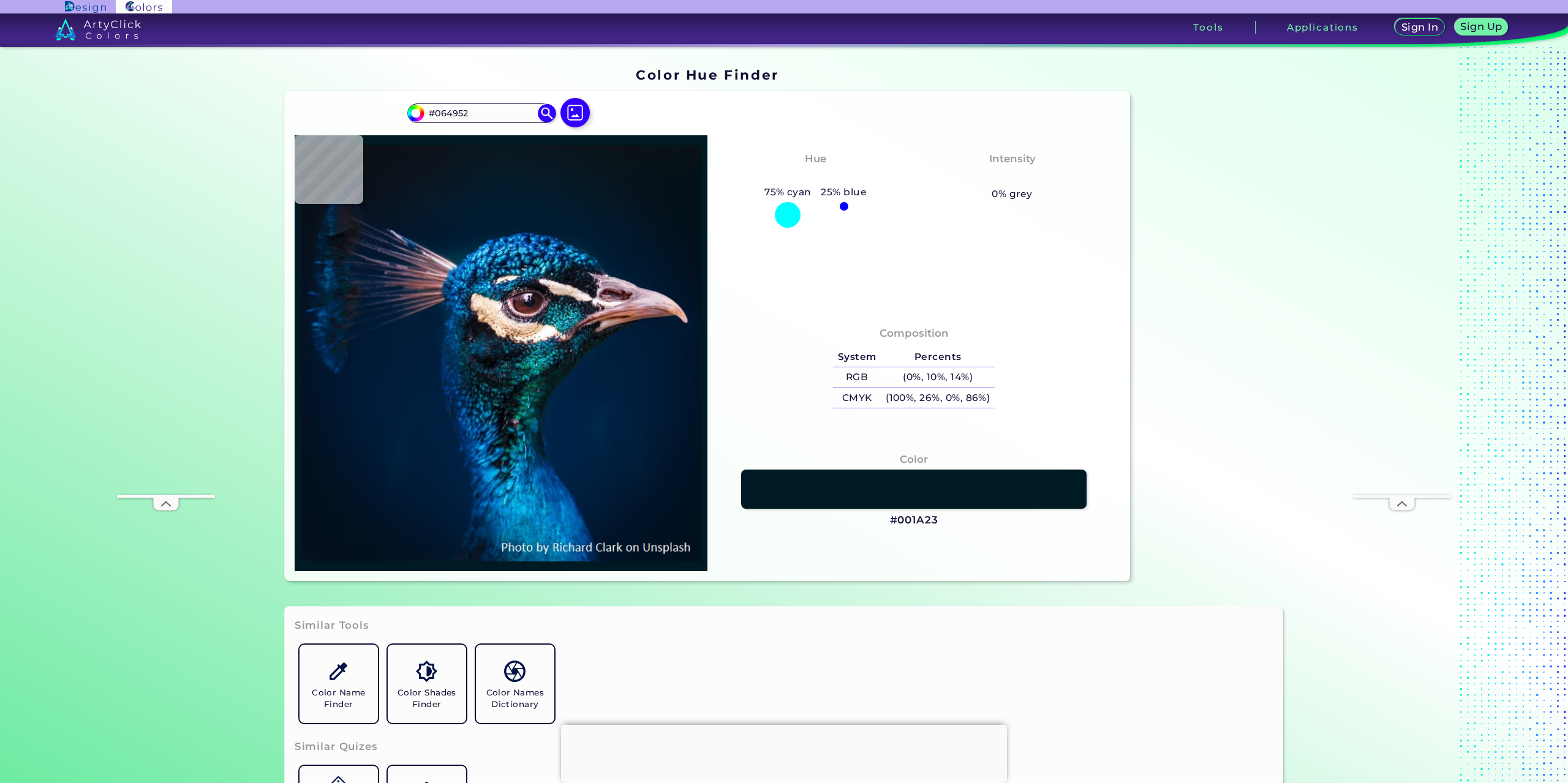
type input "#05464e"
type input "#05464E"
type input "#0a464c"
type input "#0A464C"
type input "#0a3d42"
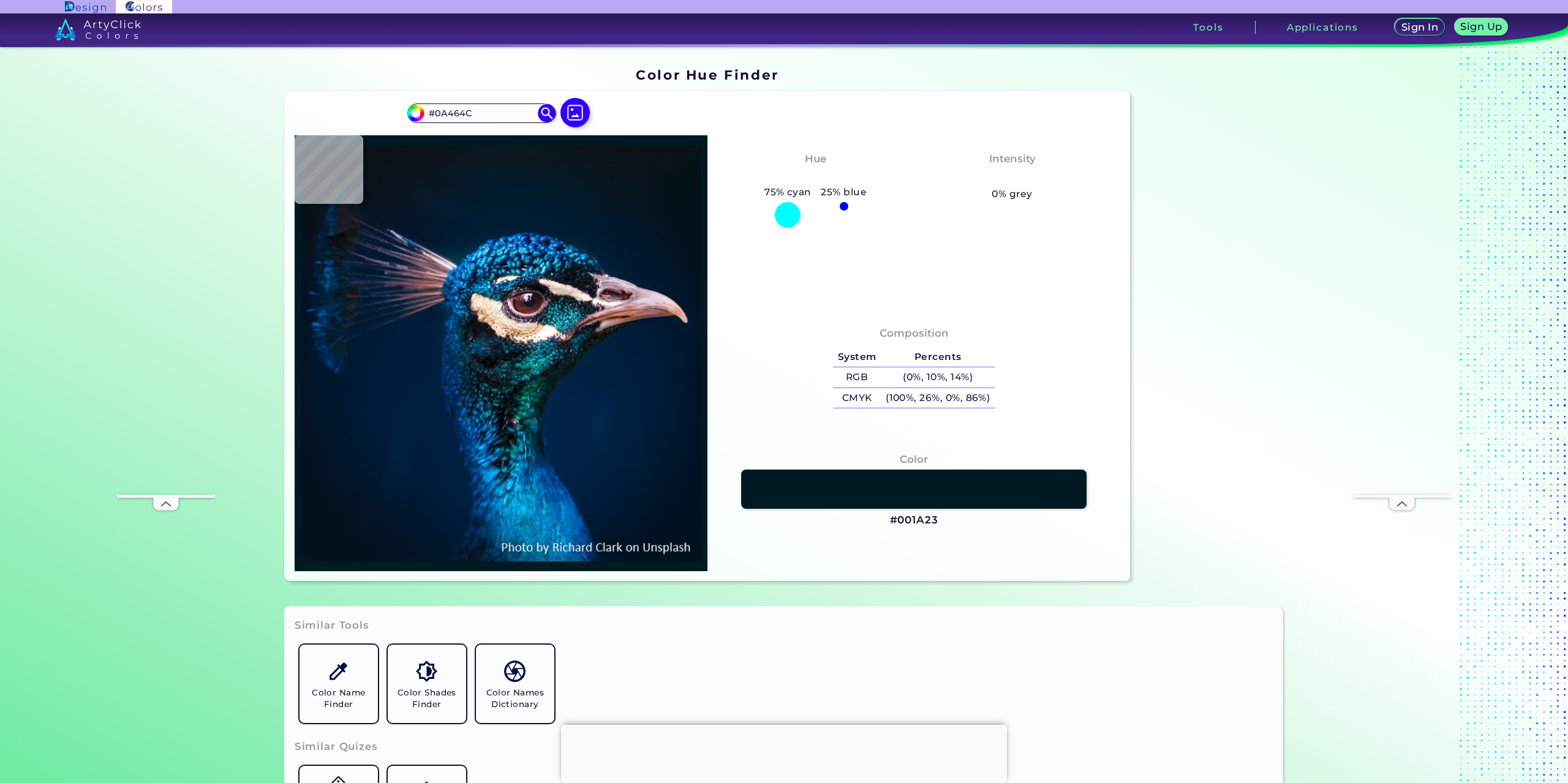
type input "#0A3D42"
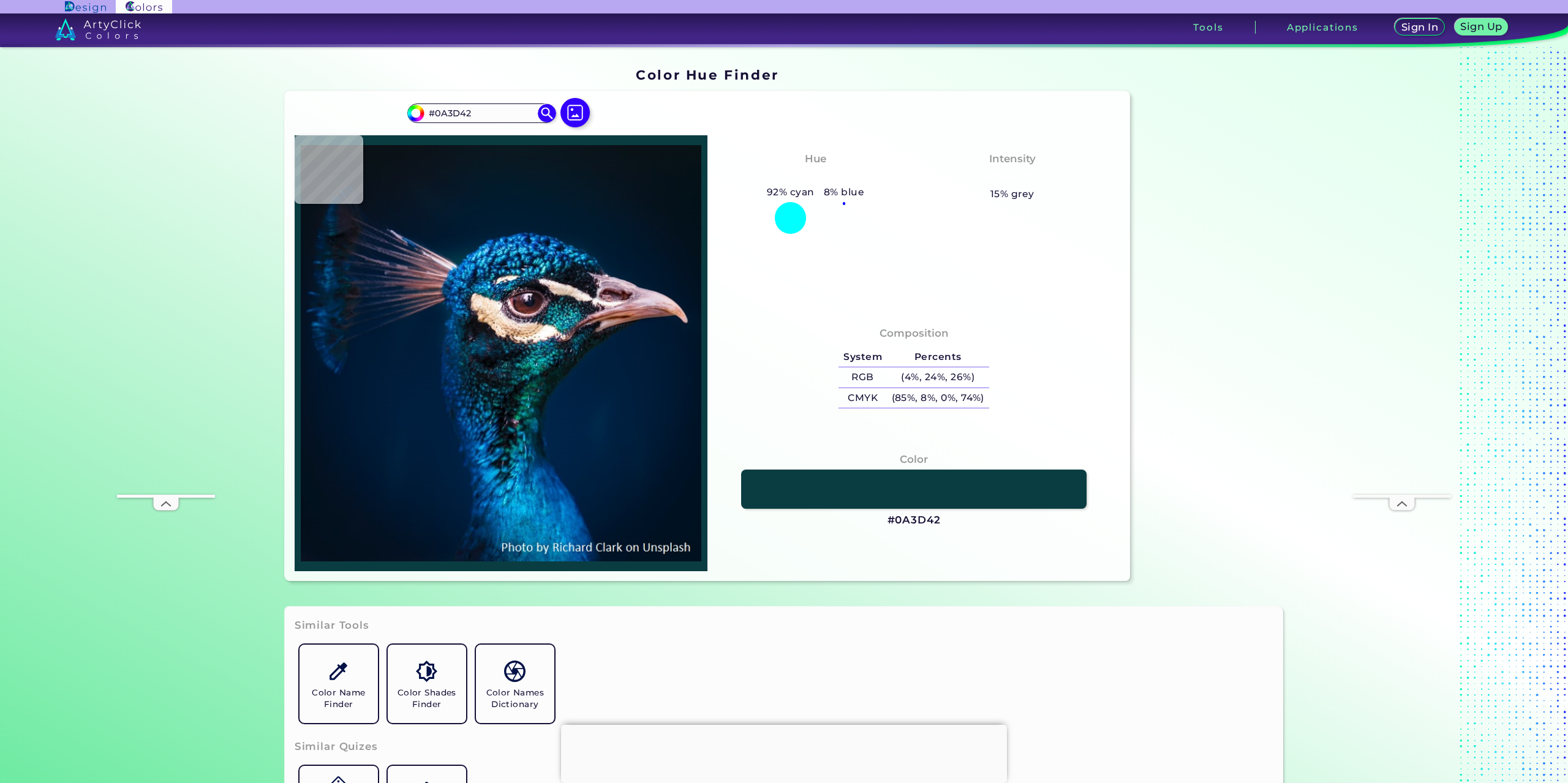
type input "#032f30"
type input "#032F30"
type input "#02342b"
type input "#02342B"
type input "#013223"
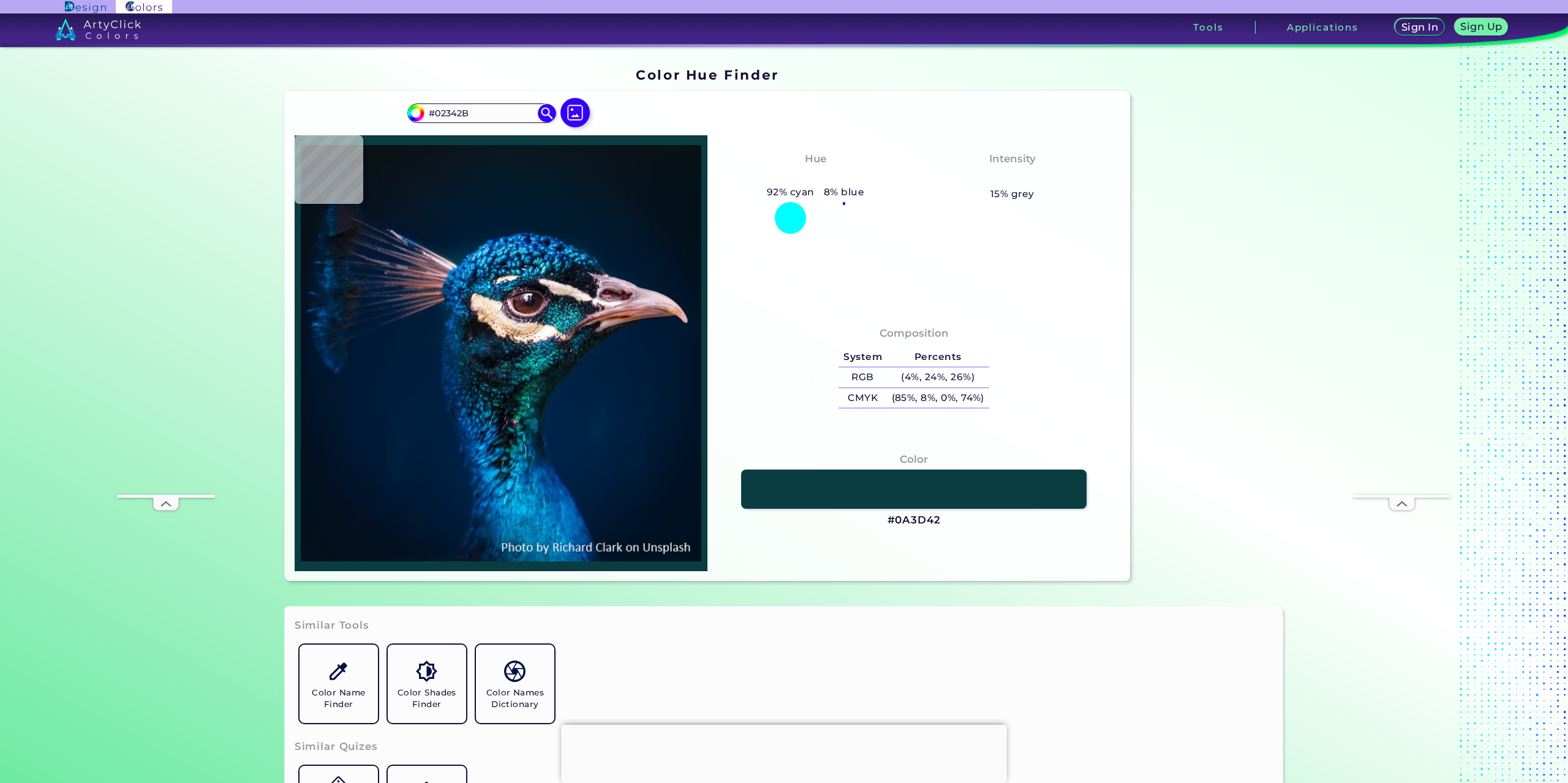
type input "#013223"
type input "#003d2b"
type input "#003D2B"
type input "#004a35"
type input "#004A35"
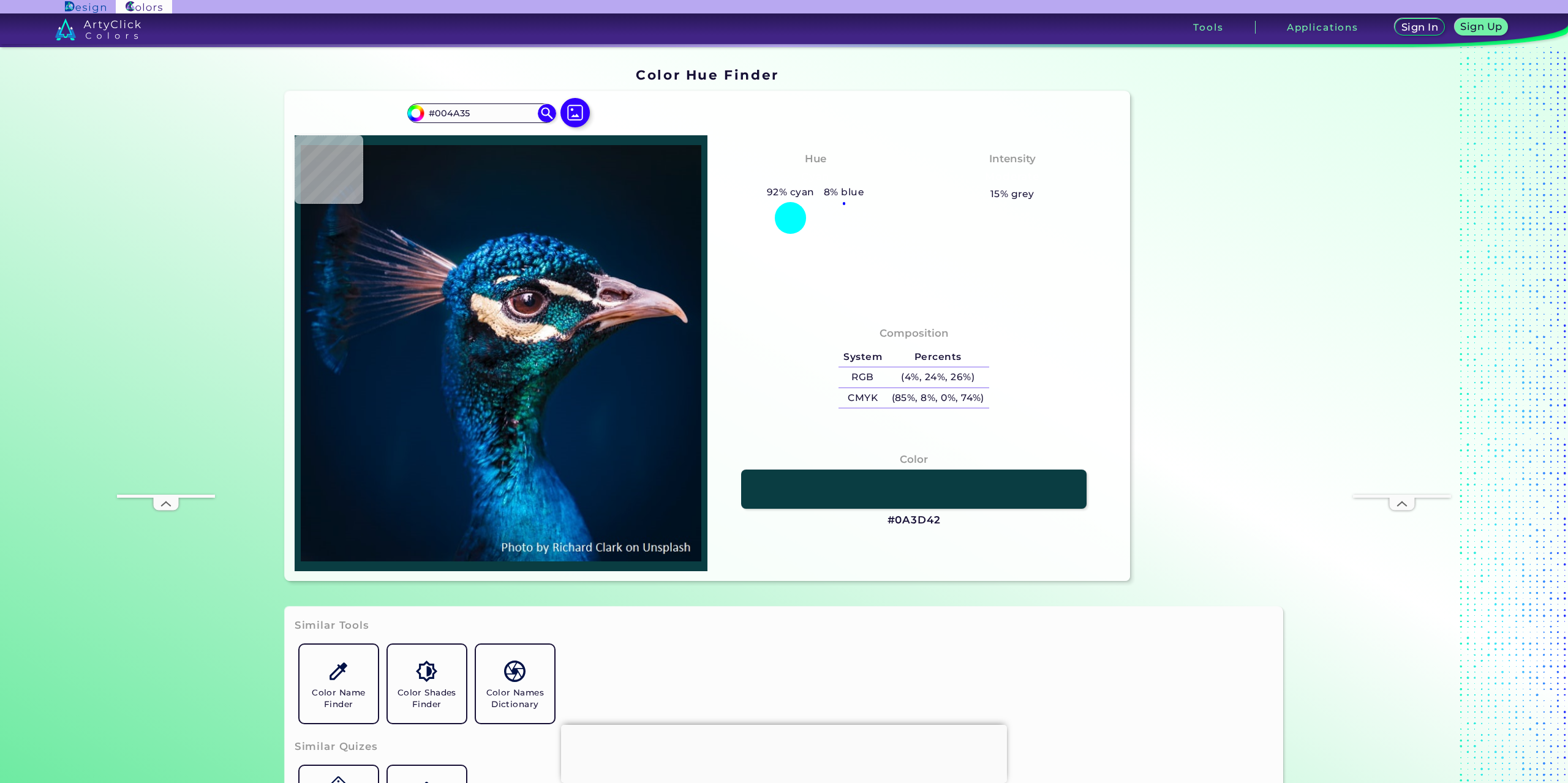
type input "#03634d"
type input "#03634D"
type input "#07826b"
type input "#07826B"
type input "#06987d"
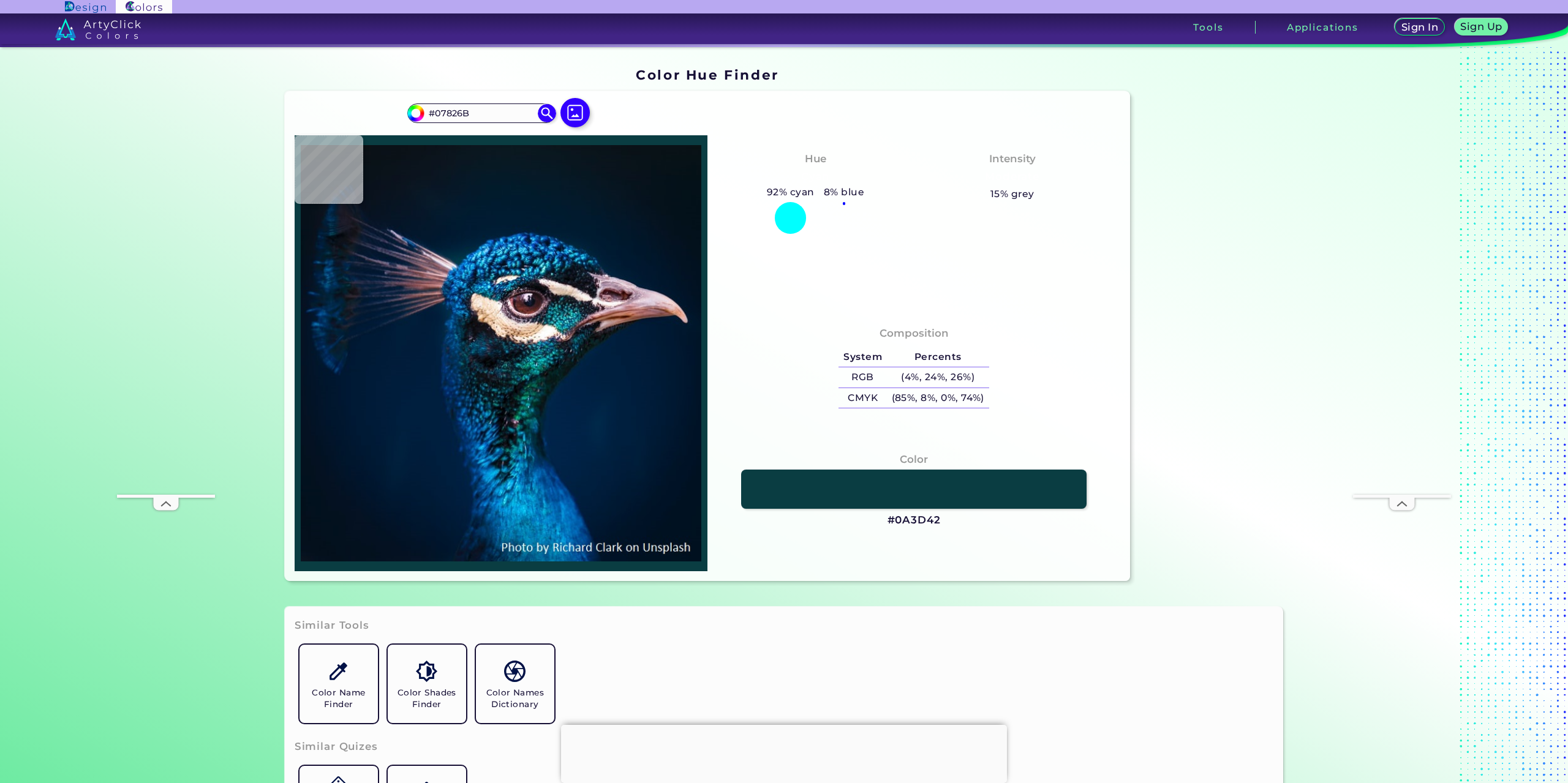
type input "#06987D"
type input "#0ea488"
type input "#0EA488"
type input "#077766"
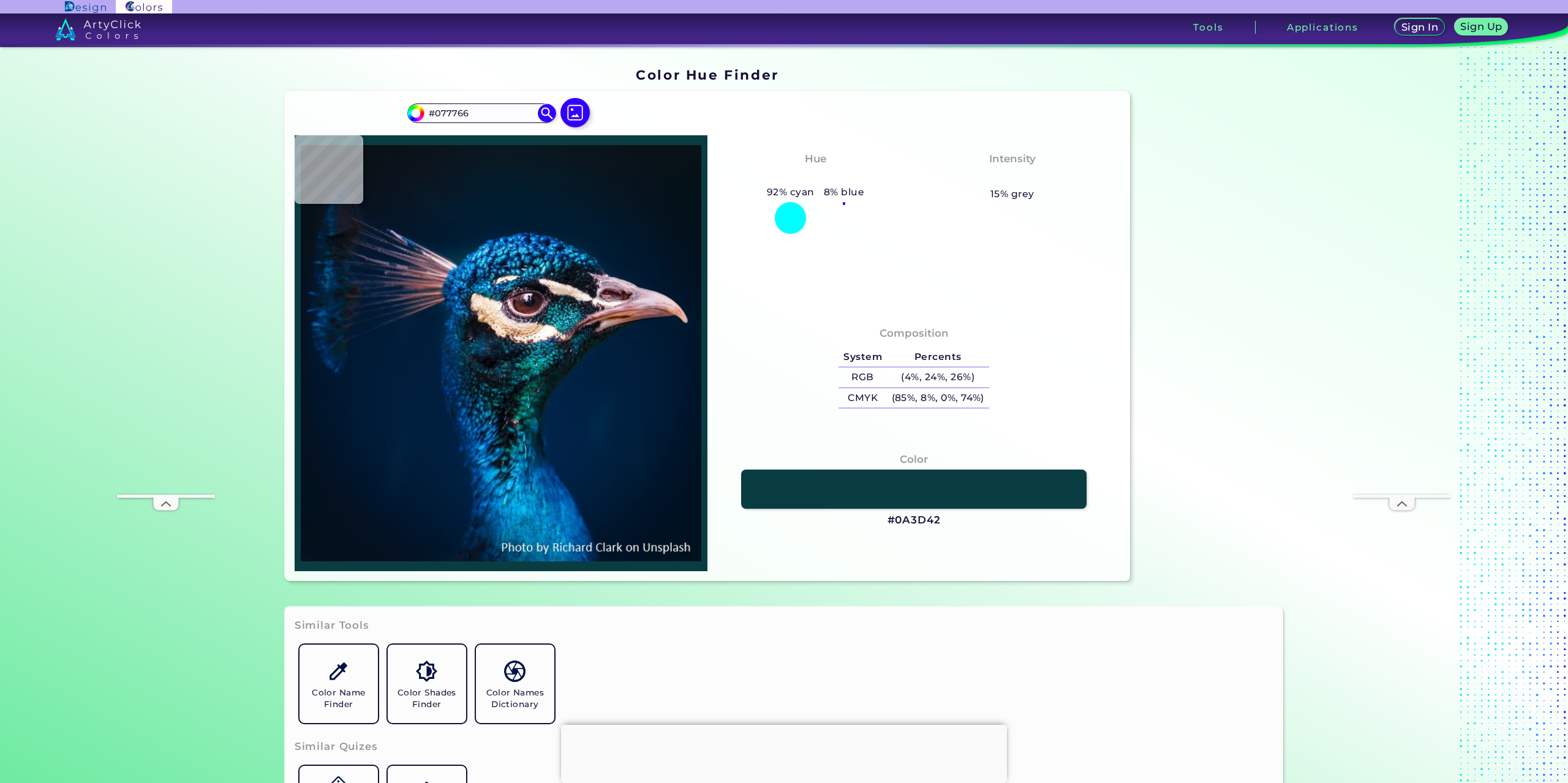
type input "#044242"
type input "#0b4744"
type input "#0B4744"
type input "#074c49"
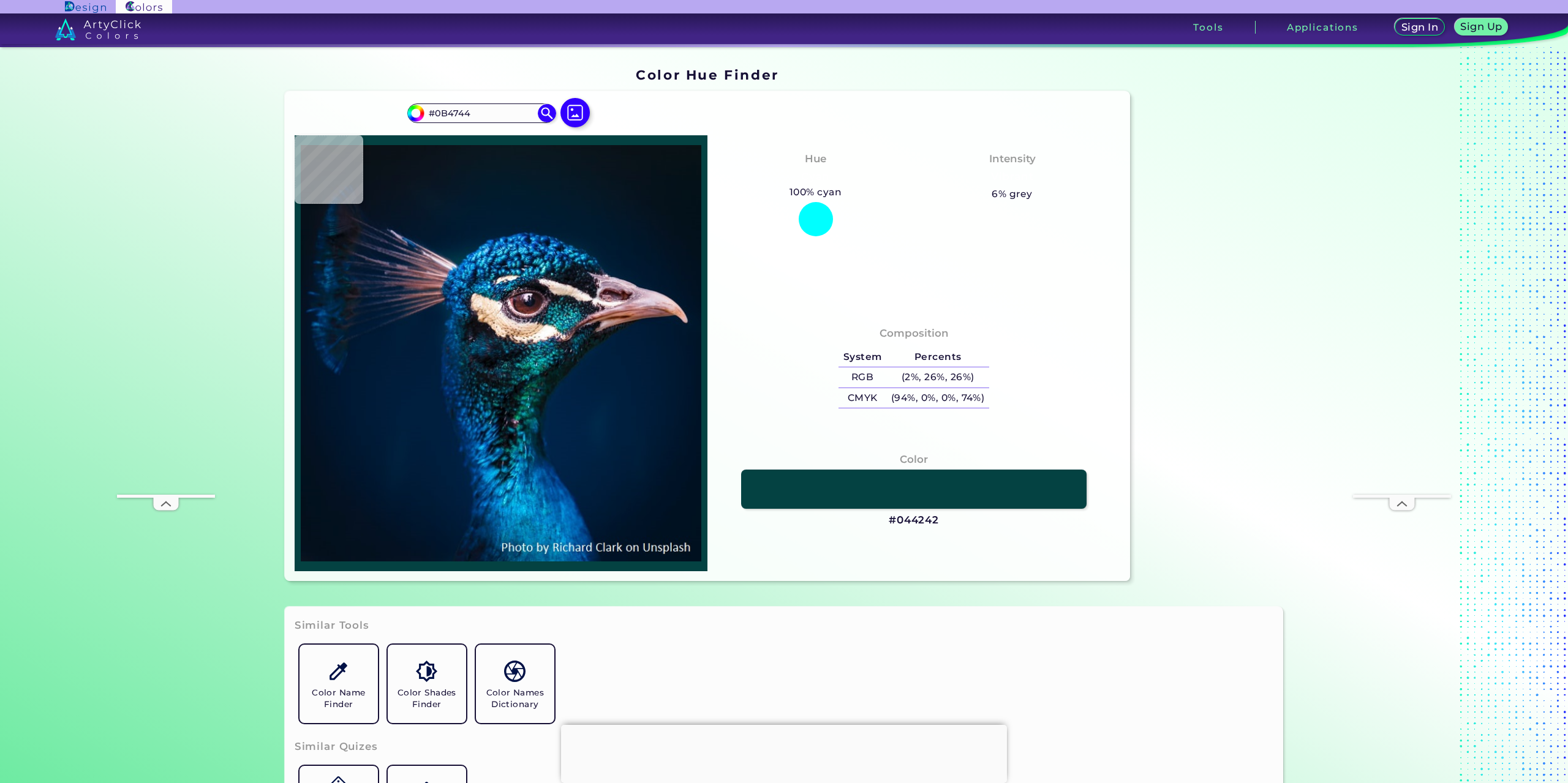
type input "#074C49"
type input "#035552"
type input "#036060"
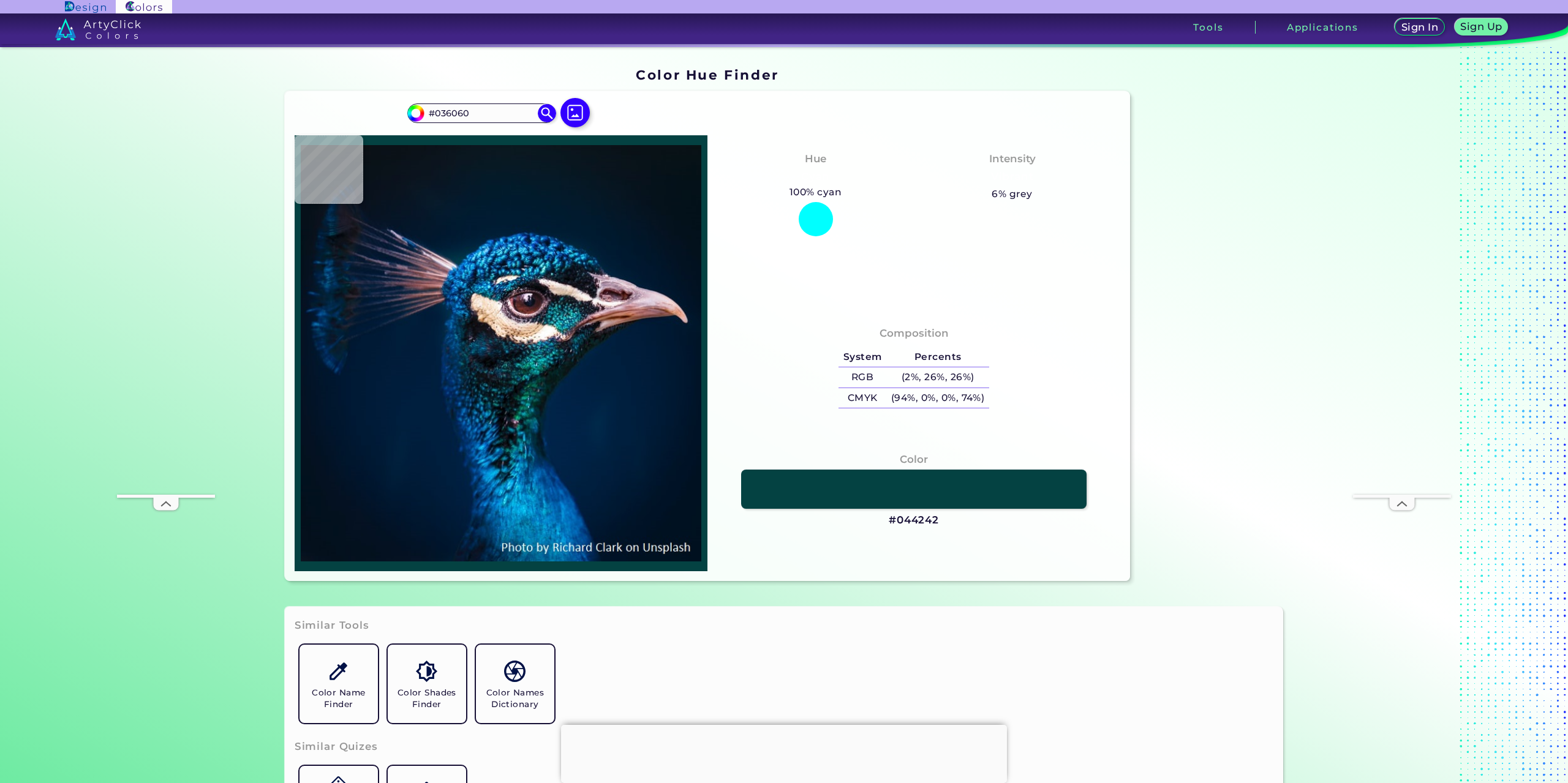
type input "#00605b"
type input "#00605B"
type input "#13a8a7"
type input "#13A8A7"
type input "#12aaac"
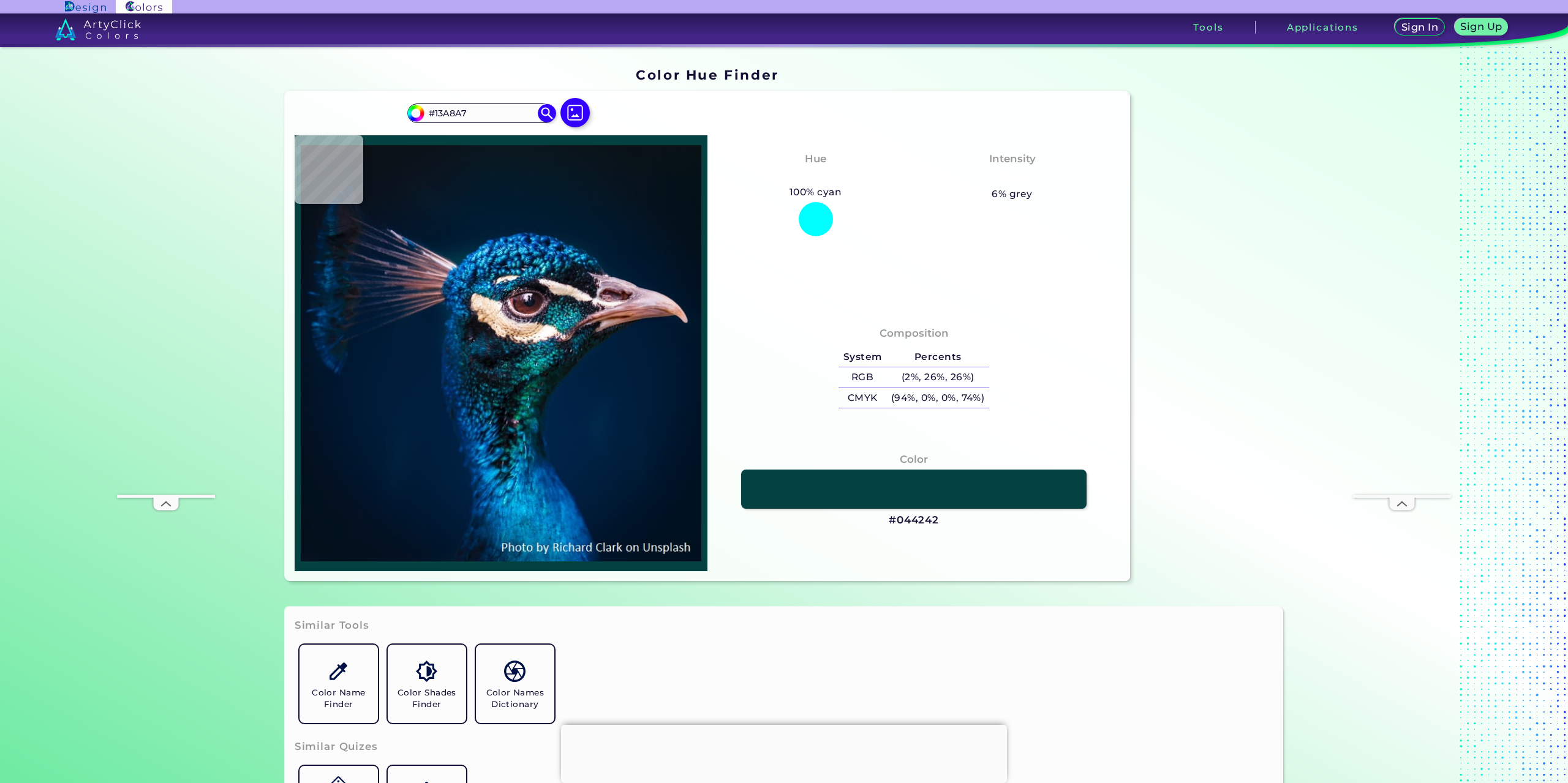
type input "#12AAAC"
type input "#057f84"
type input "#057F84"
type input "#0b747b"
type input "#0B747B"
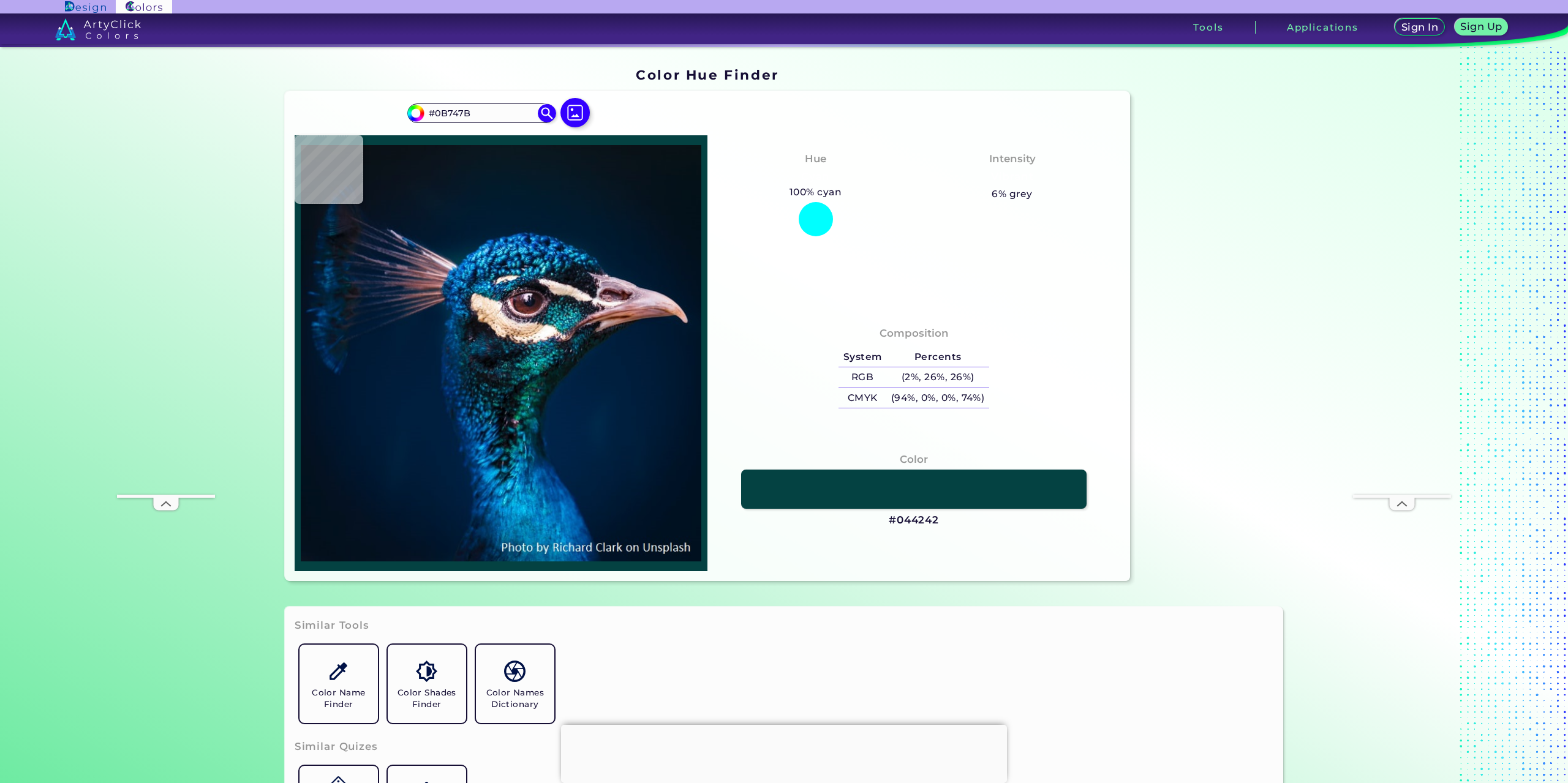
type input "#0e6a6c"
type input "#0E6A6C"
type input "#0b5758"
type input "#0B5758"
type input "#004b4d"
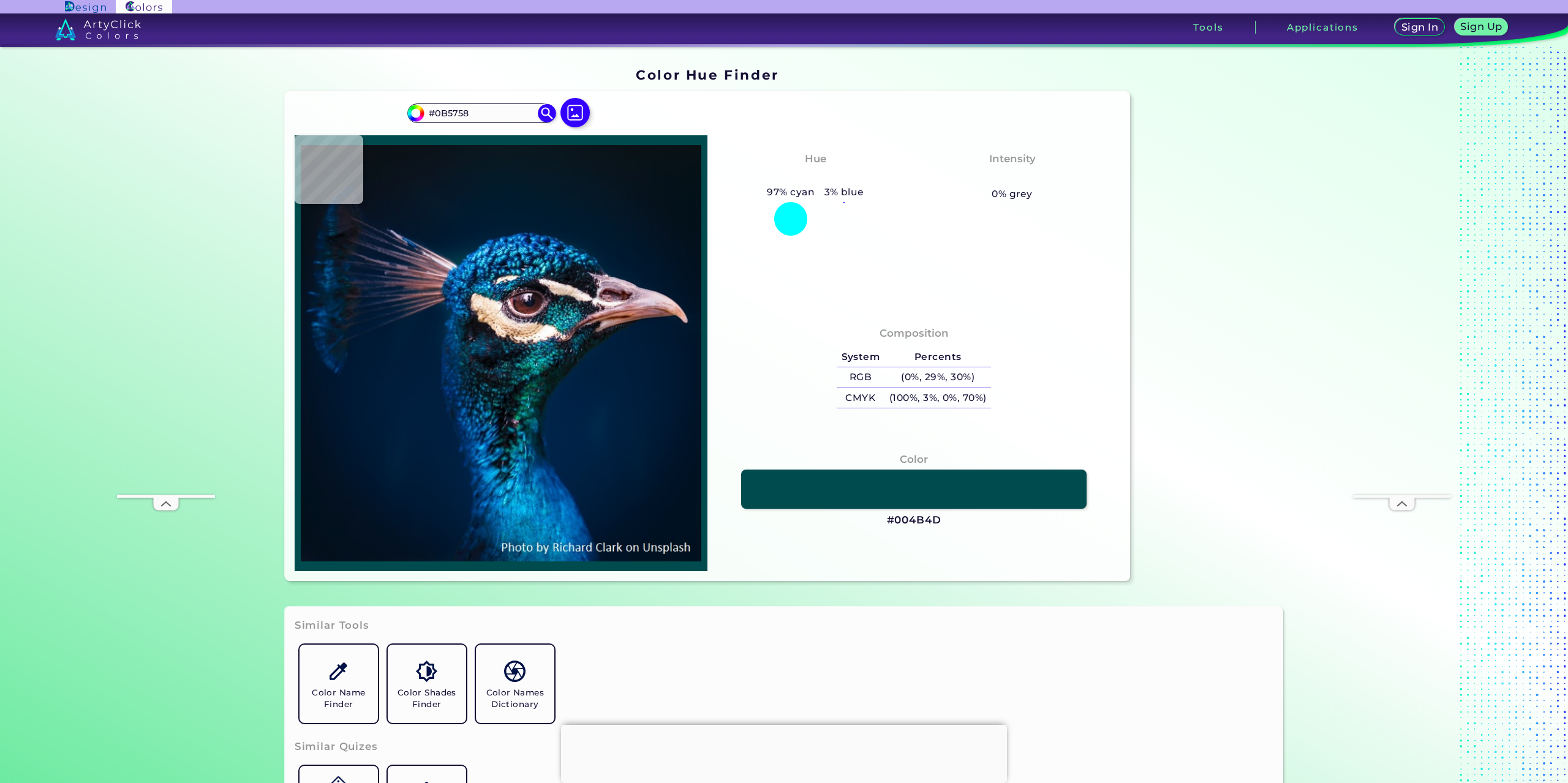
type input "#004B4D"
type input "#005158"
type input "#025257"
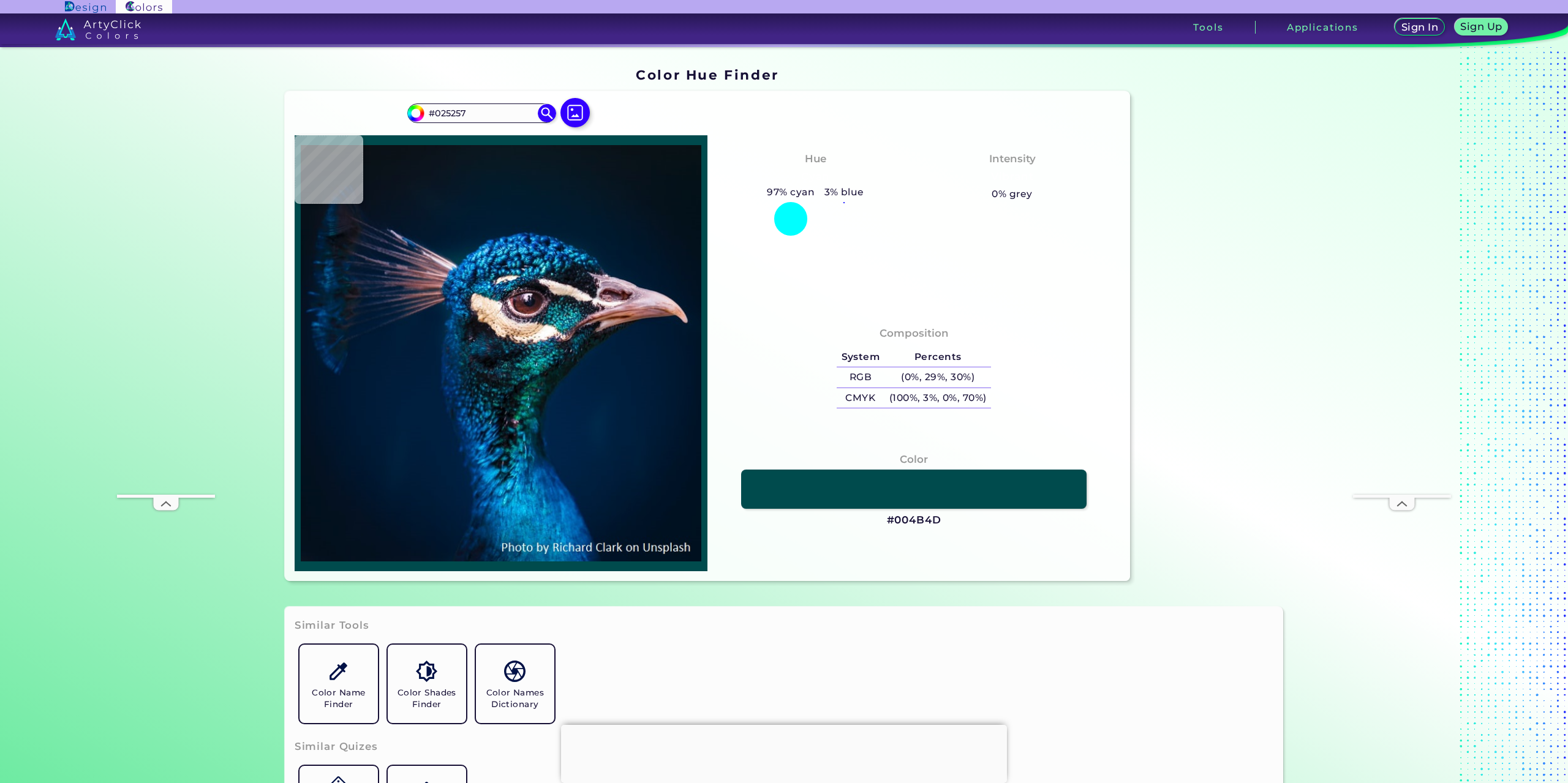
type input "#02595f"
type input "#02595F"
type input "#06595c"
type input "#06595C"
type input "#0d5c62"
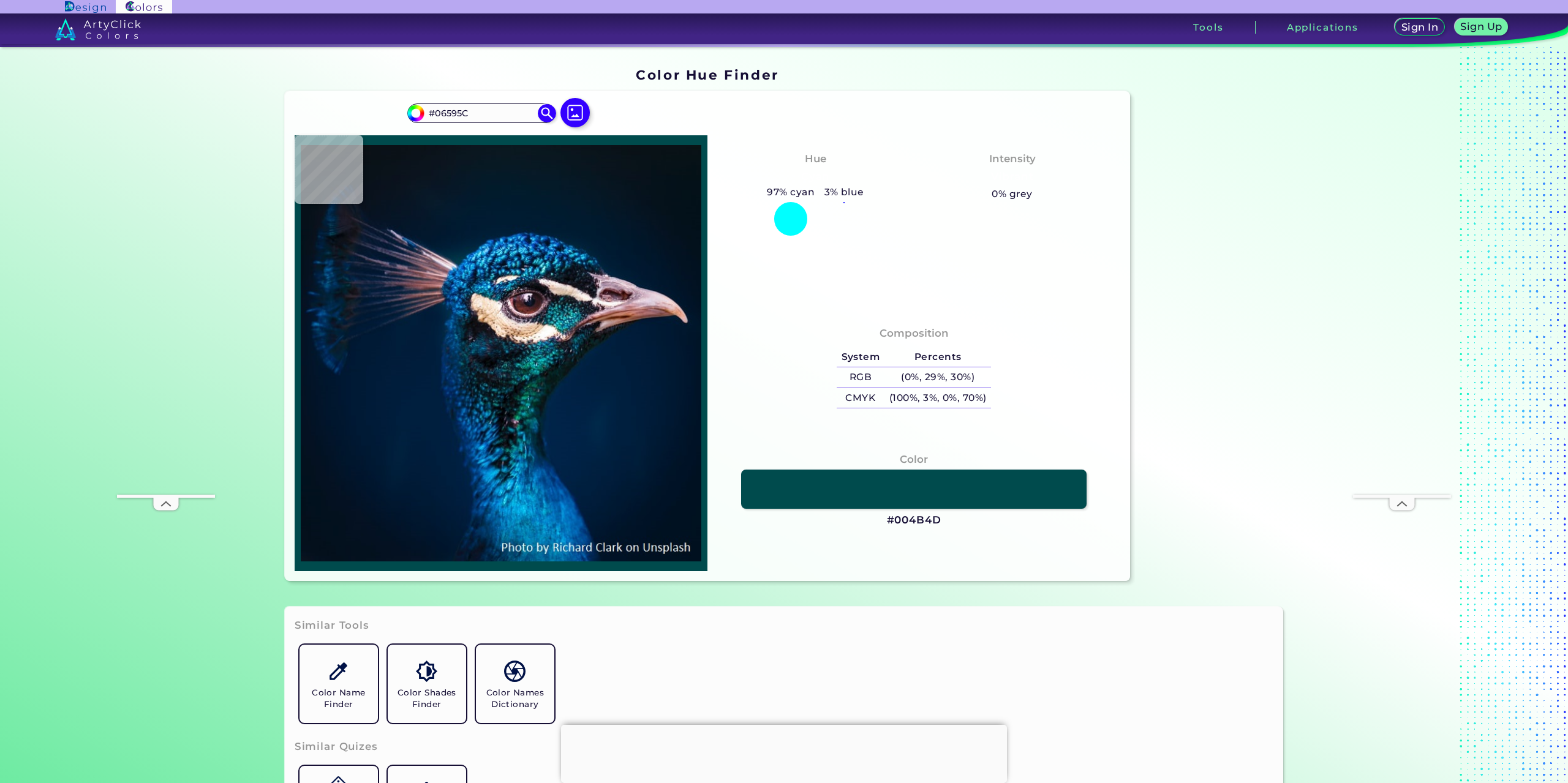
type input "#0D5C62"
type input "#034f51"
type input "#034F51"
type input "#004d47"
type input "#004D47"
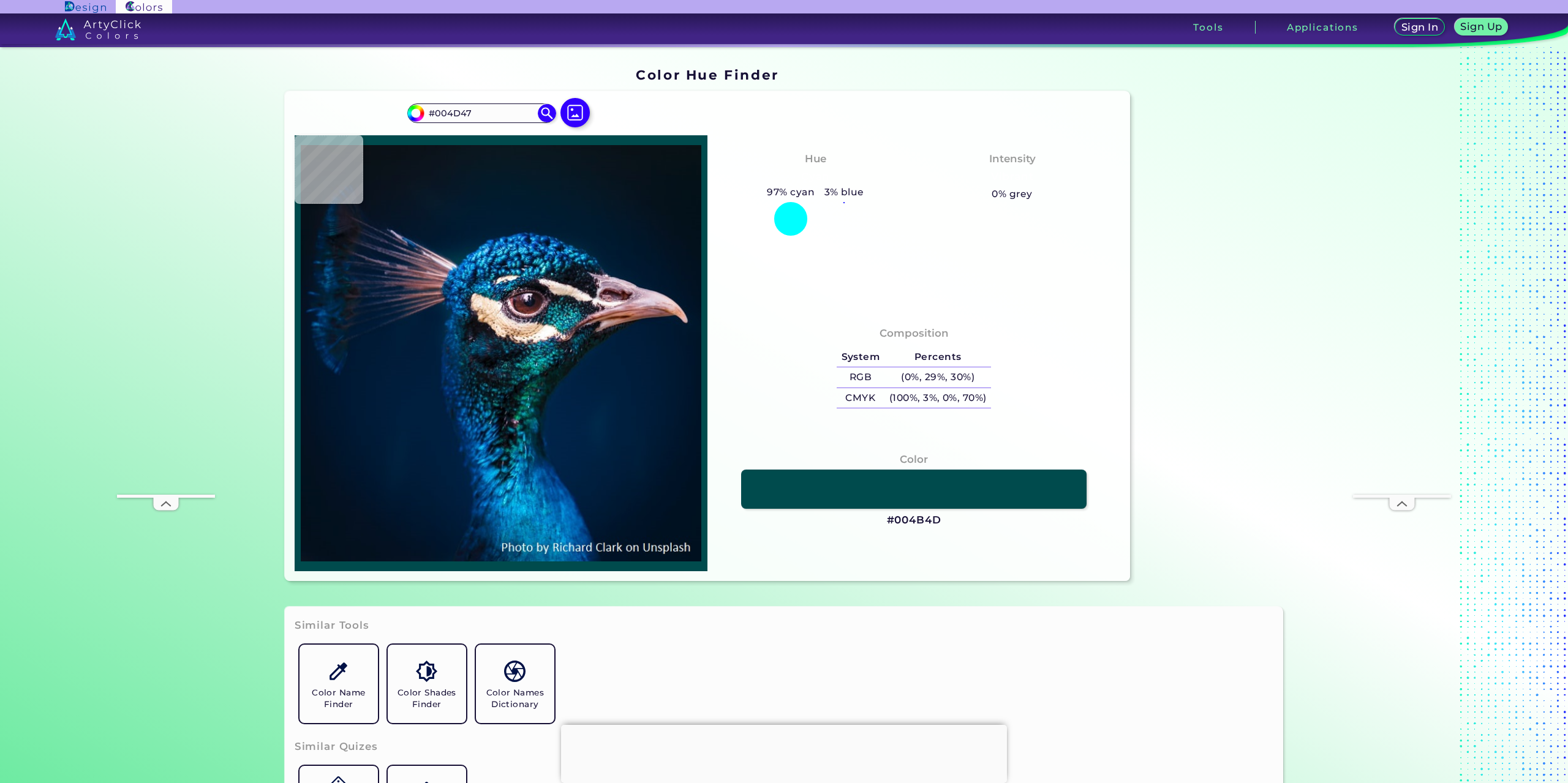
type input "#004b45"
type input "#004B45"
type input "#004441"
type input "#00393d"
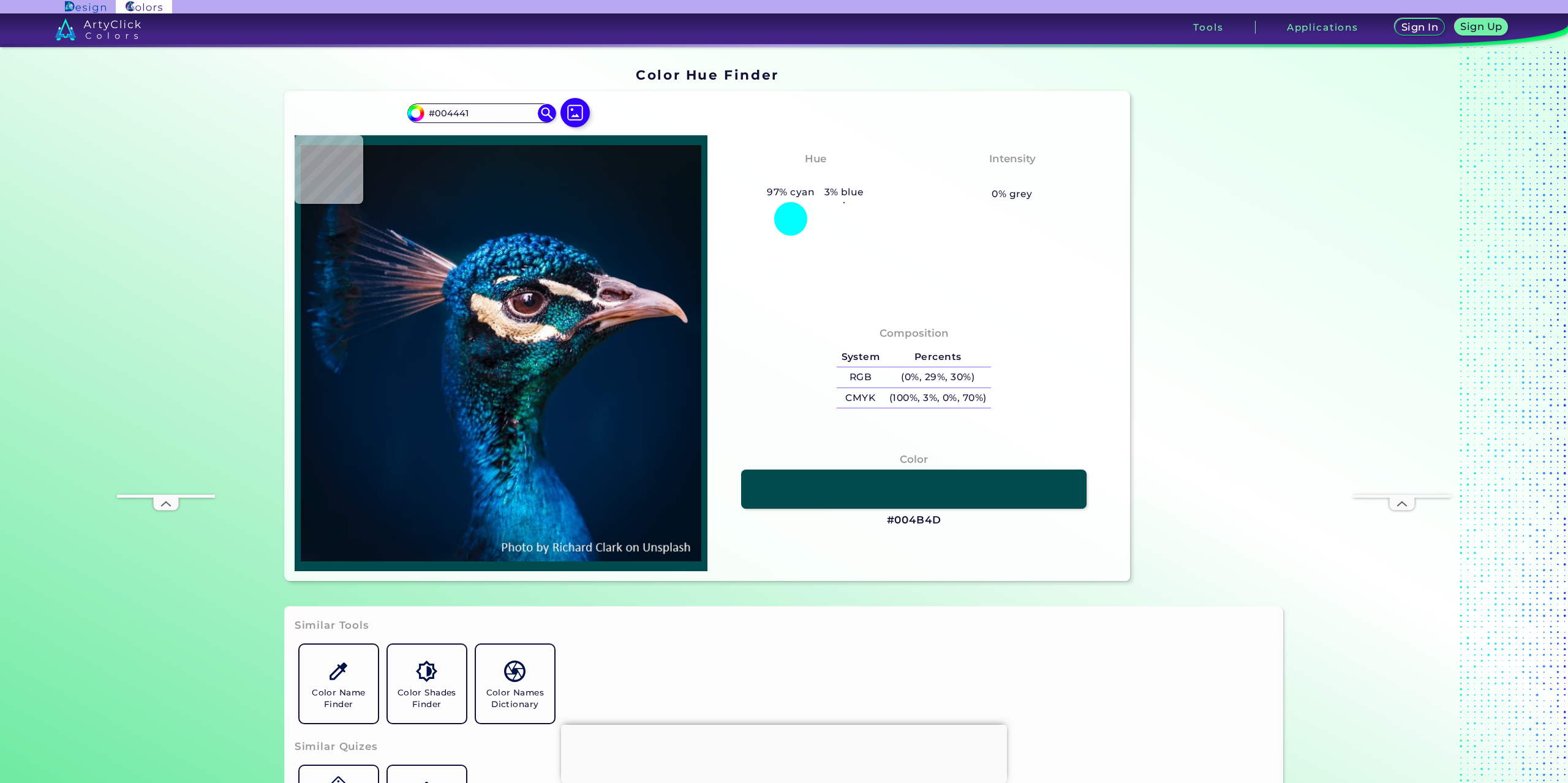
type input "#00393D"
type input "#003a40"
type input "#003A40"
type input "#003d45"
type input "#003D45"
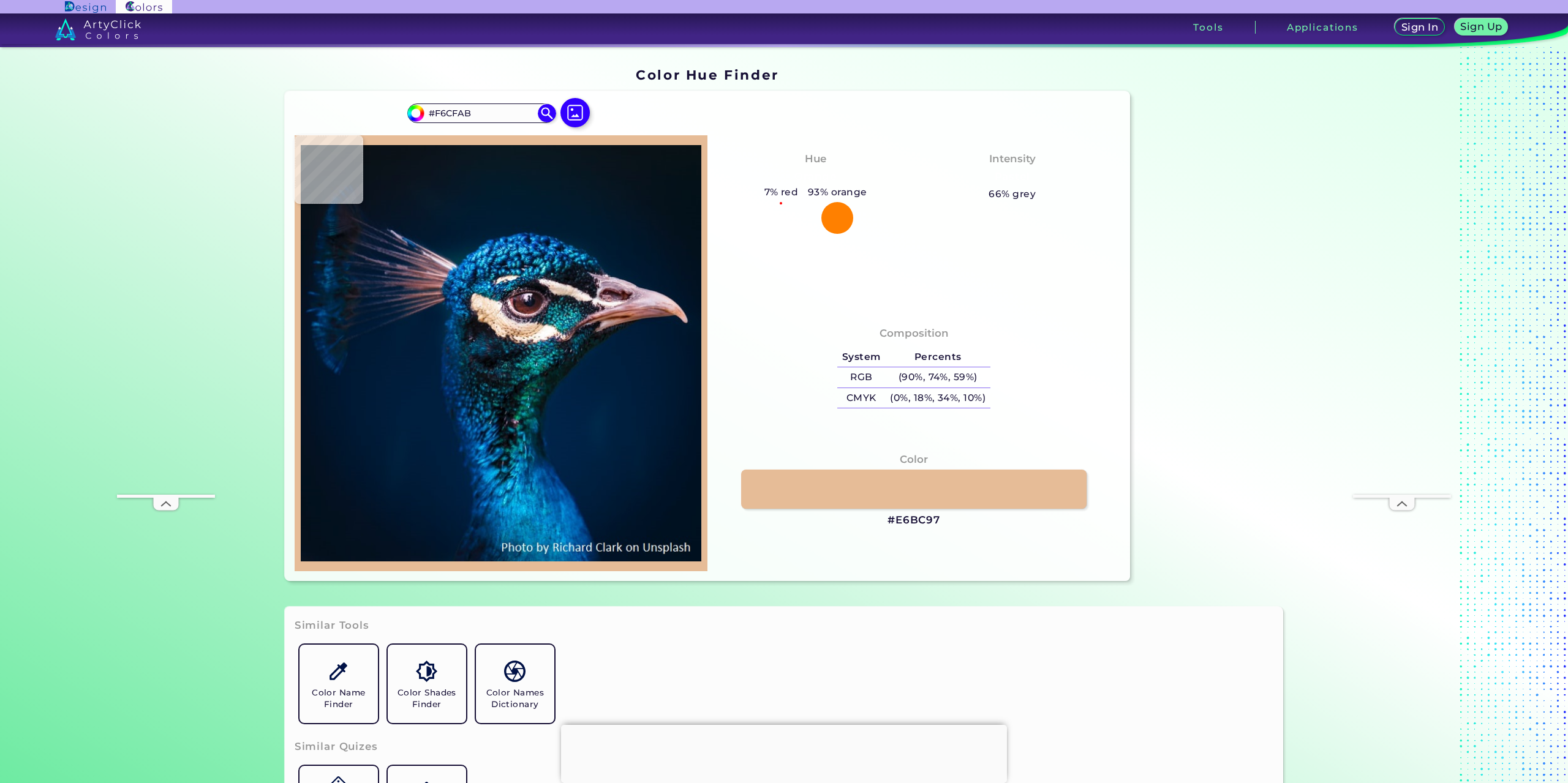
click at [524, 332] on img at bounding box center [501, 353] width 401 height 424
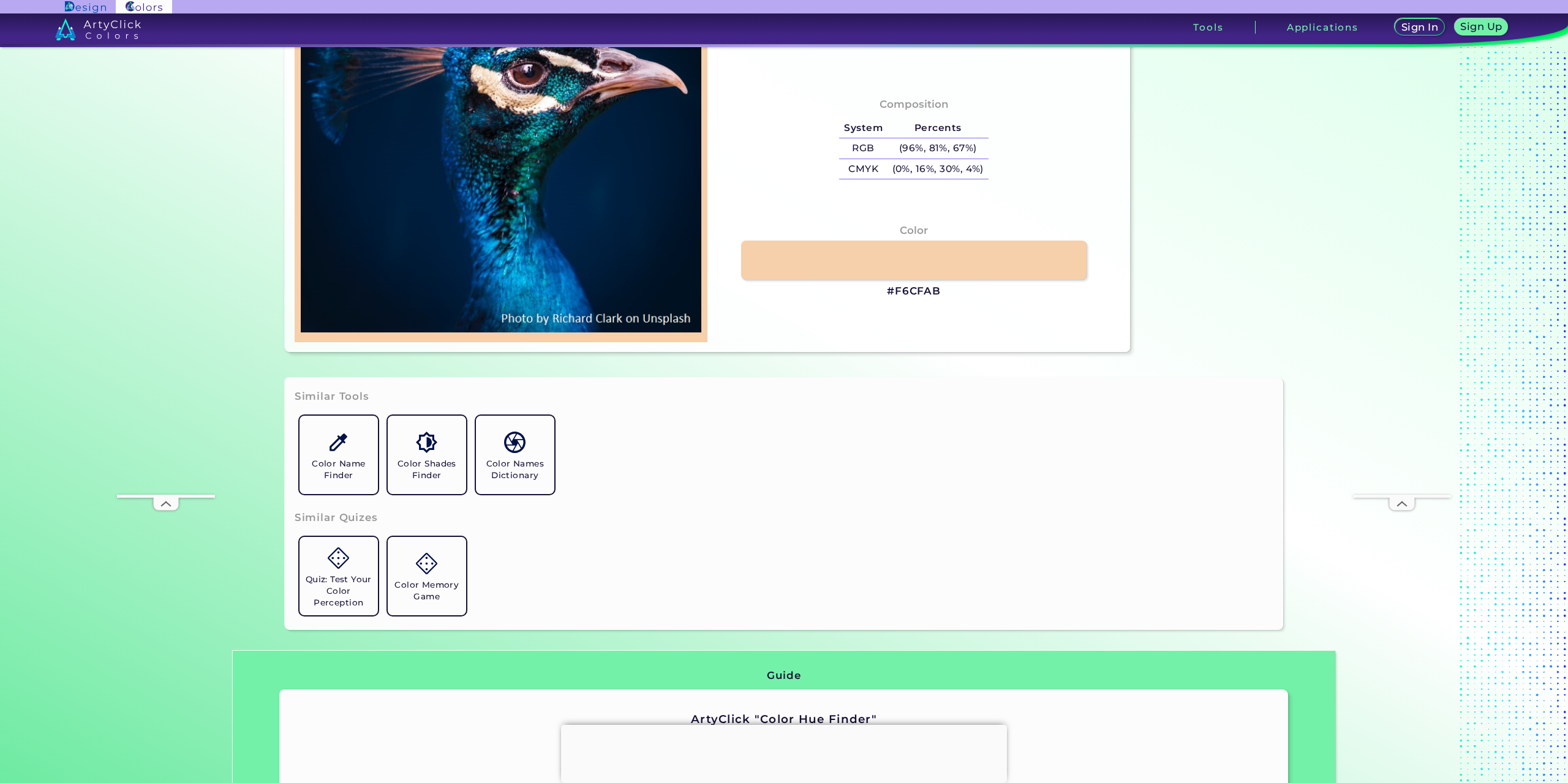
scroll to position [245, 0]
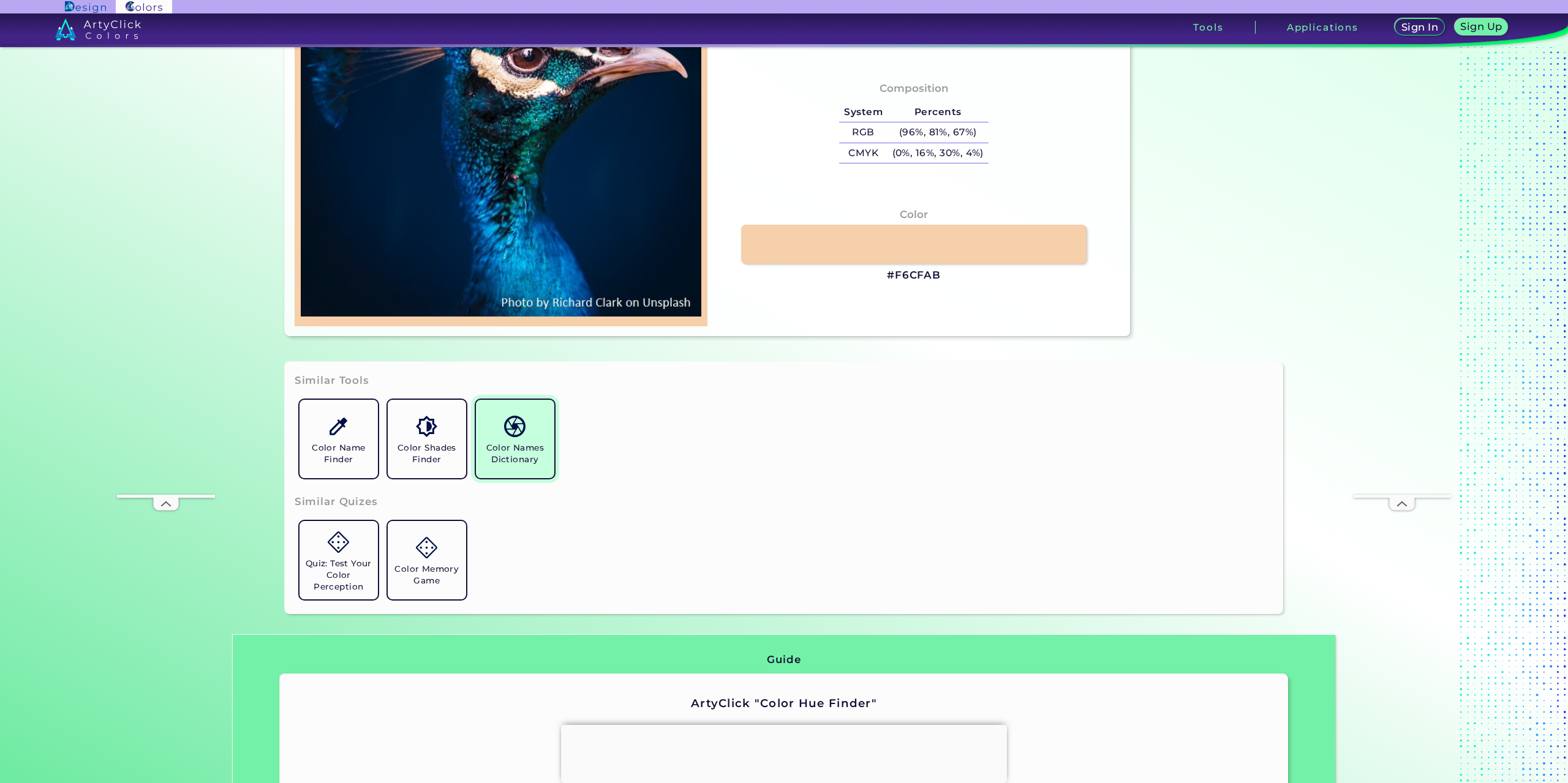
click at [532, 414] on link "Color Names Dictionary" at bounding box center [515, 438] width 88 height 88
